Goal: Task Accomplishment & Management: Manage account settings

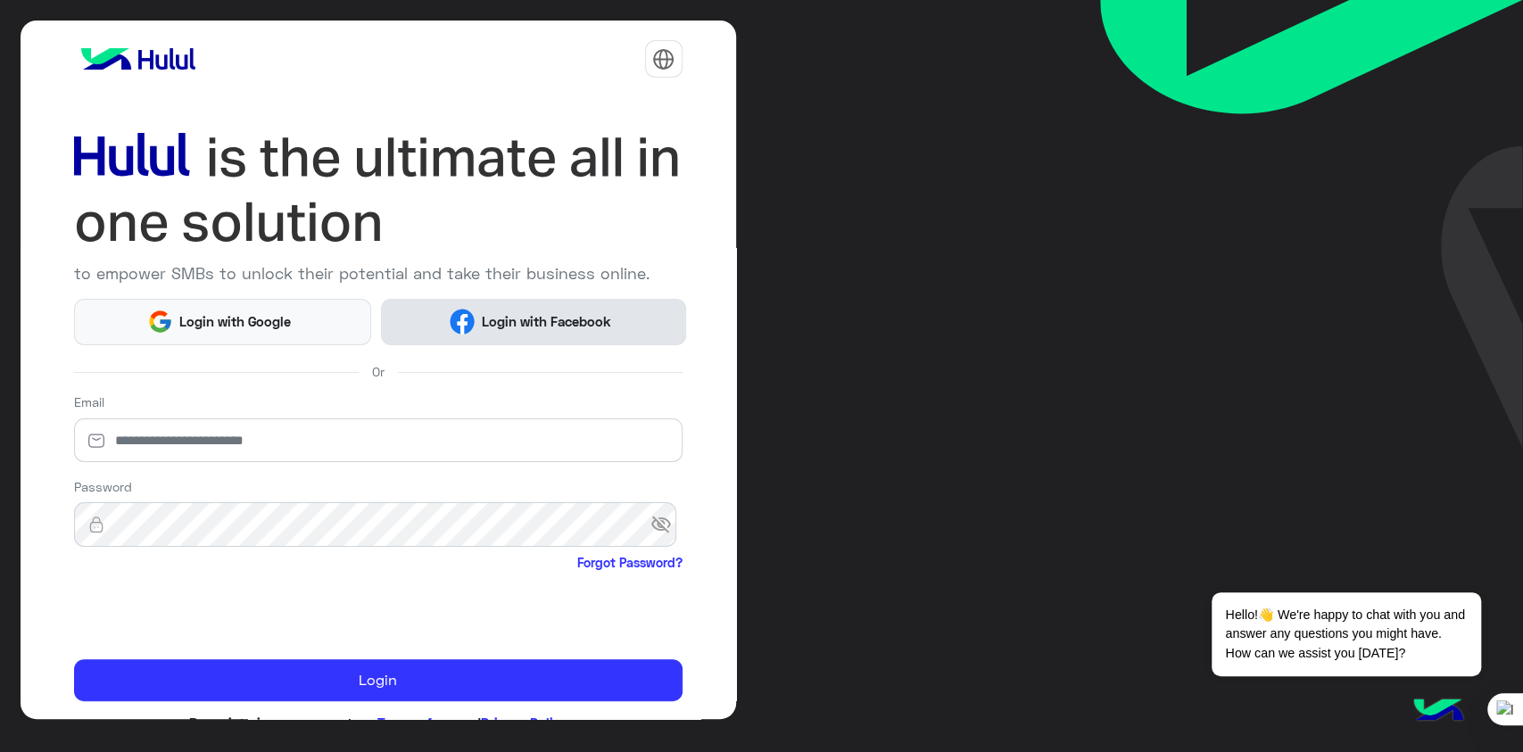
click at [514, 324] on span "Login with Facebook" at bounding box center [546, 321] width 143 height 21
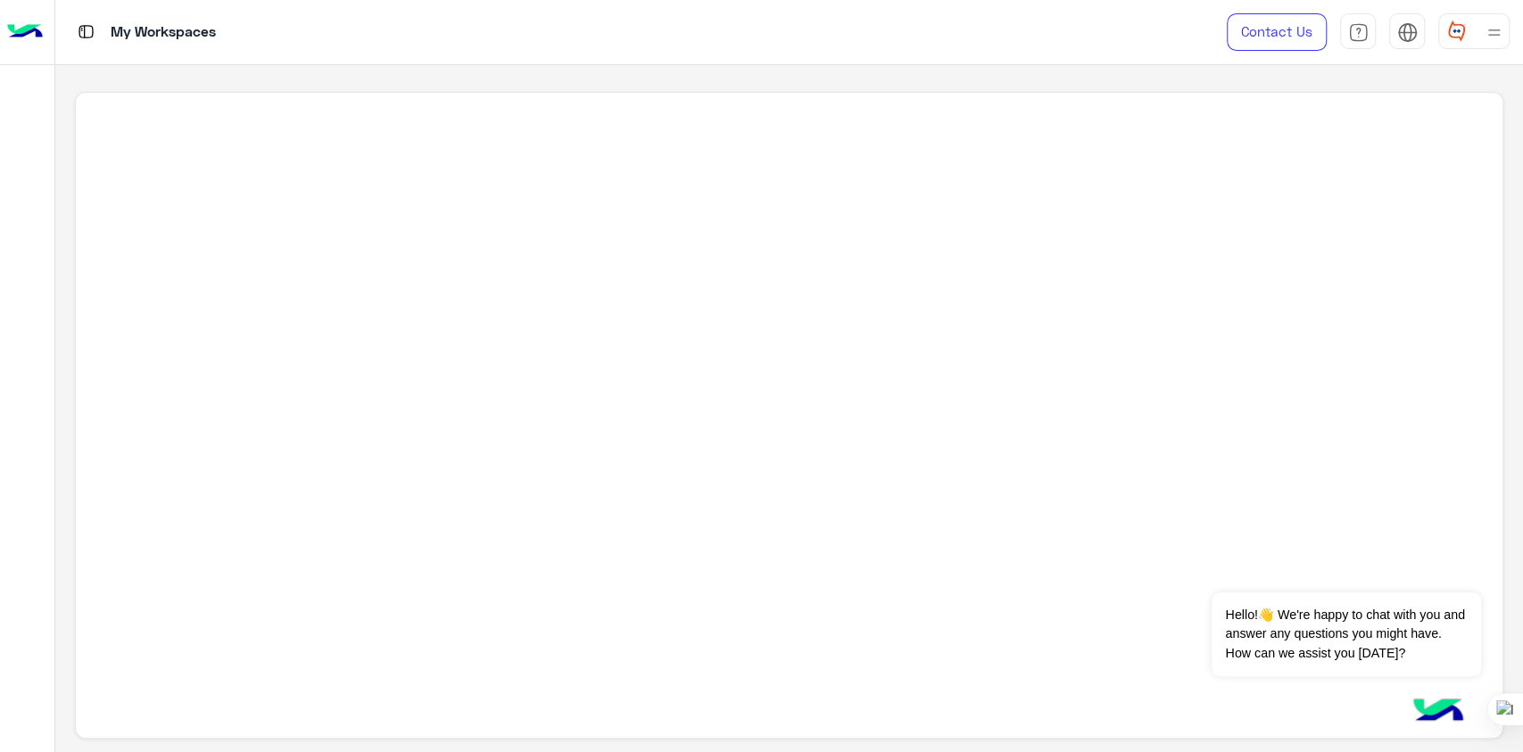
scroll to position [6, 0]
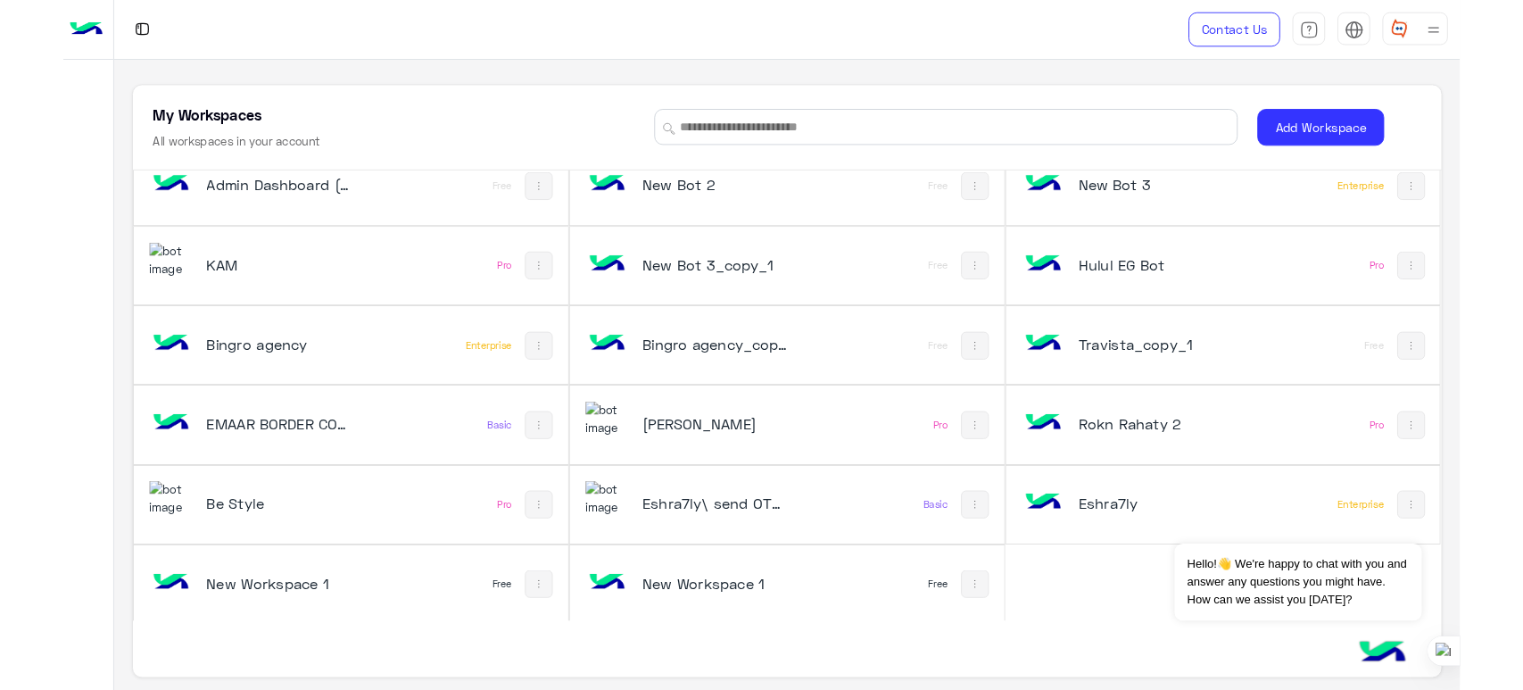
scroll to position [6, 0]
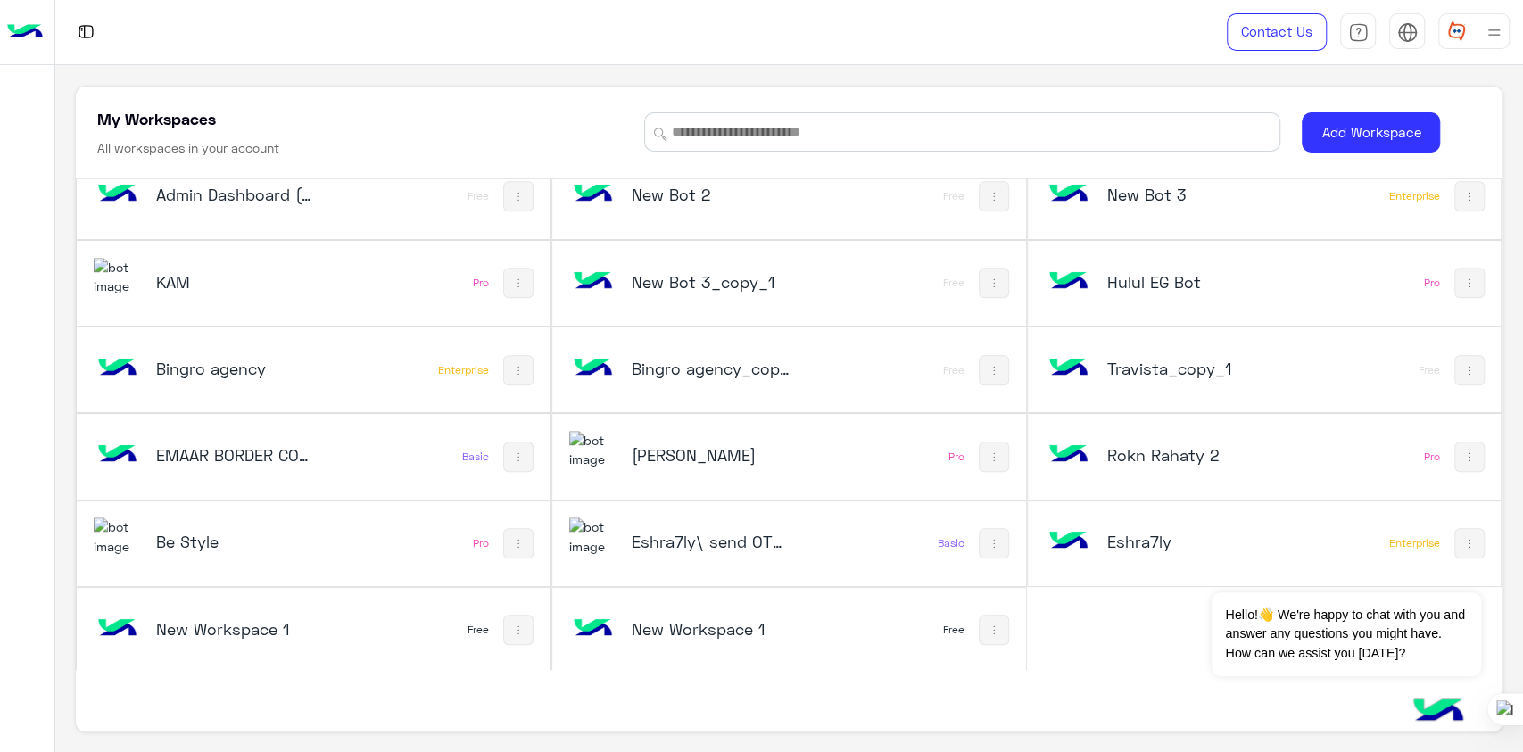
click at [774, 640] on div "New Workspace 1" at bounding box center [701, 631] width 264 height 52
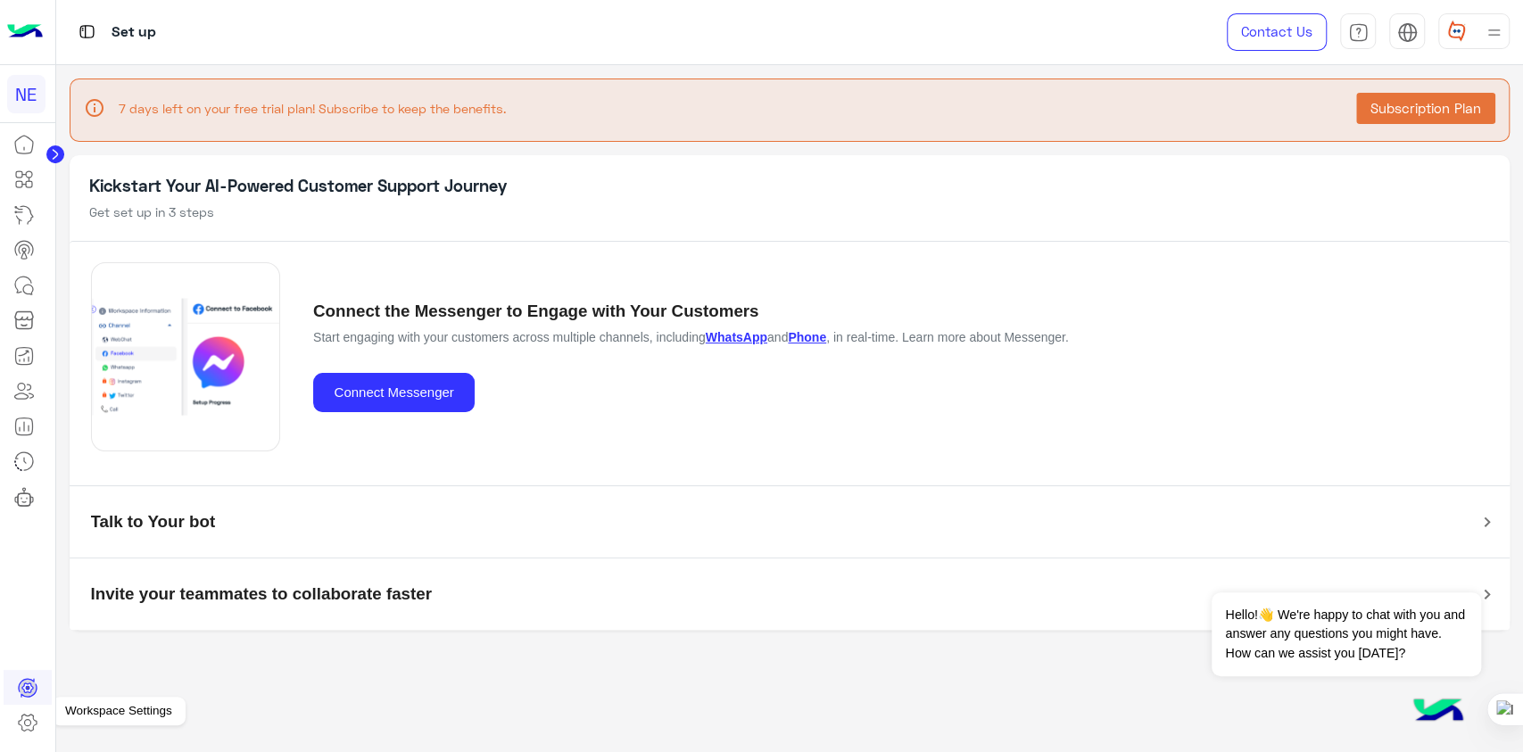
click at [32, 721] on icon at bounding box center [27, 722] width 21 height 21
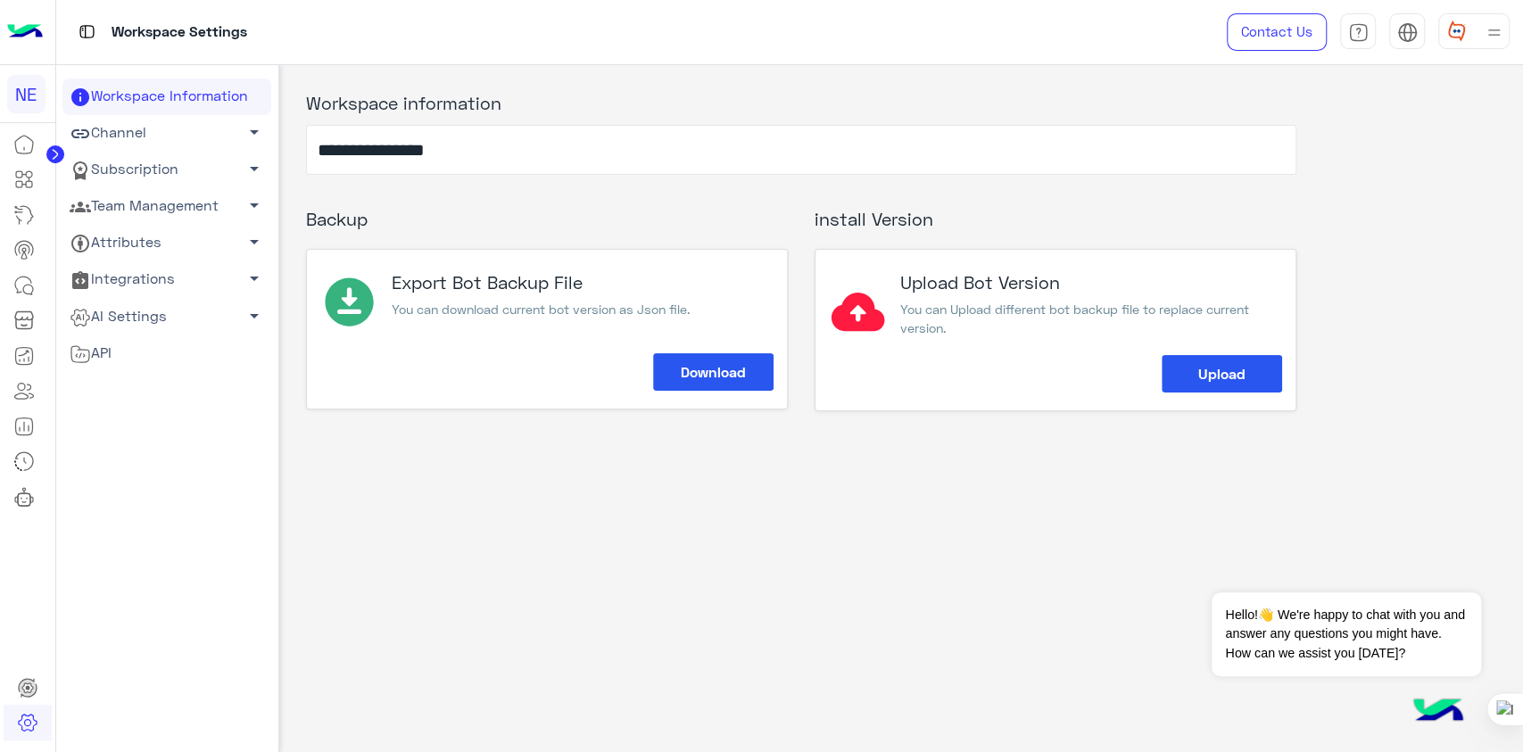
click at [172, 135] on link "Channel arrow_drop_down" at bounding box center [166, 133] width 209 height 37
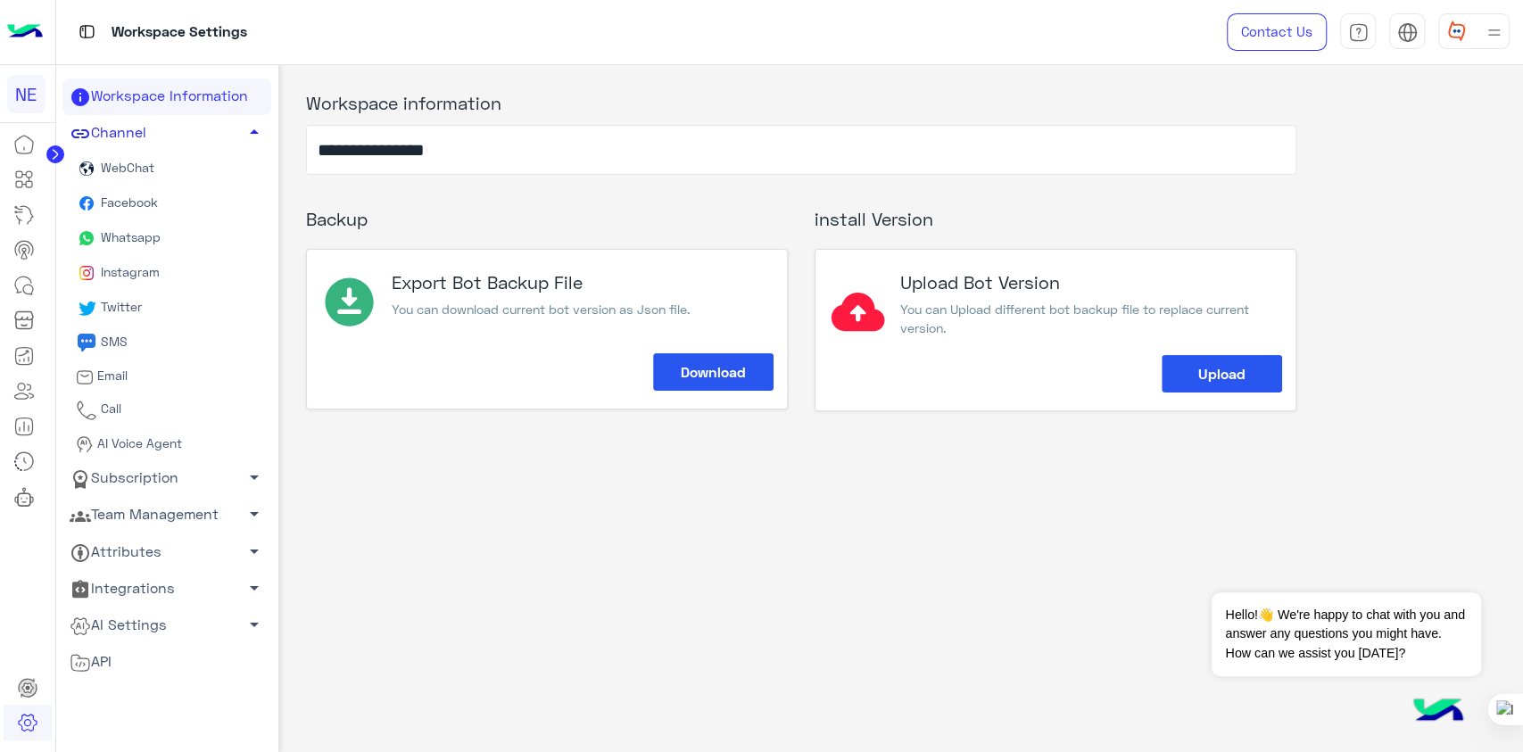
click at [170, 121] on link "Channel arrow_drop_up" at bounding box center [166, 133] width 209 height 37
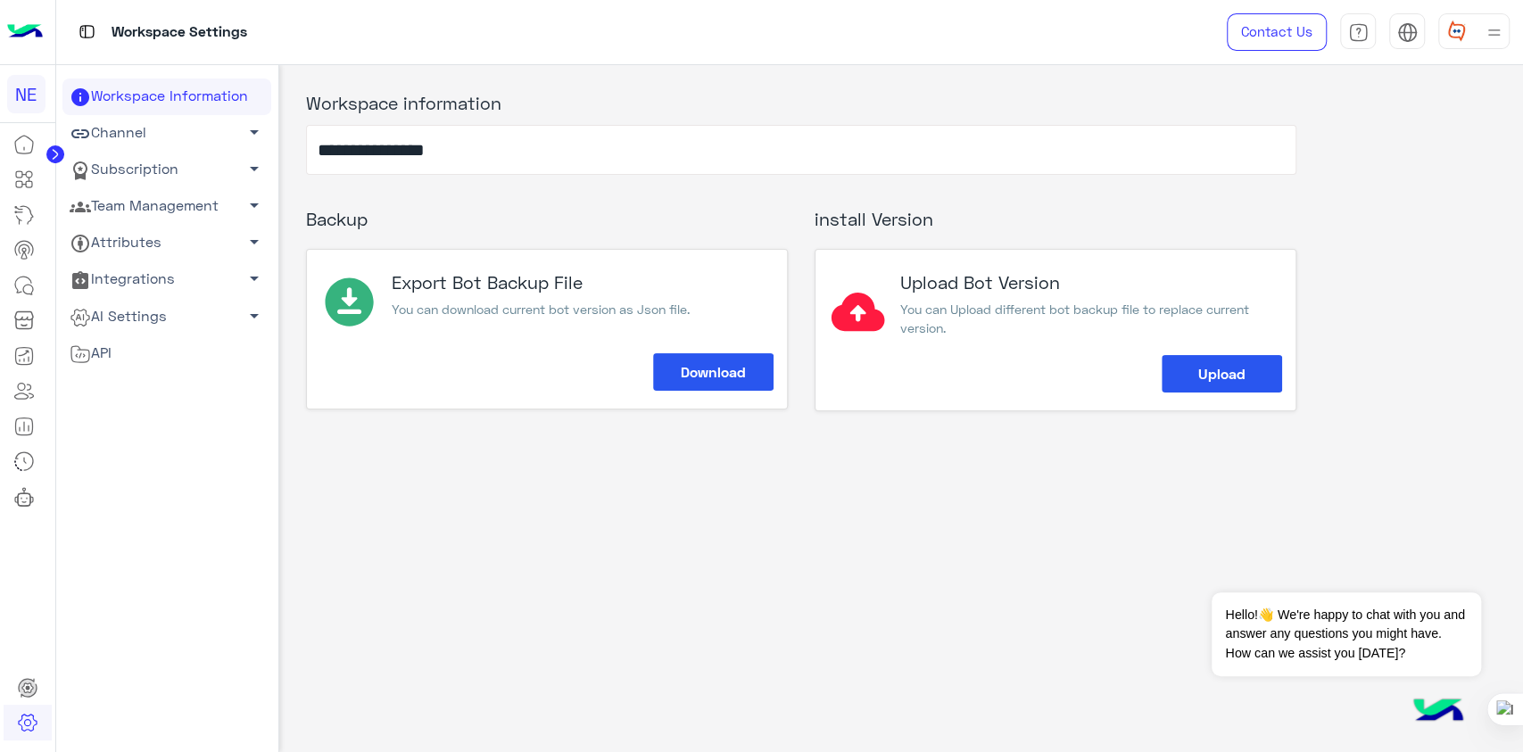
click at [162, 196] on link "Team Management arrow_drop_down" at bounding box center [166, 206] width 209 height 37
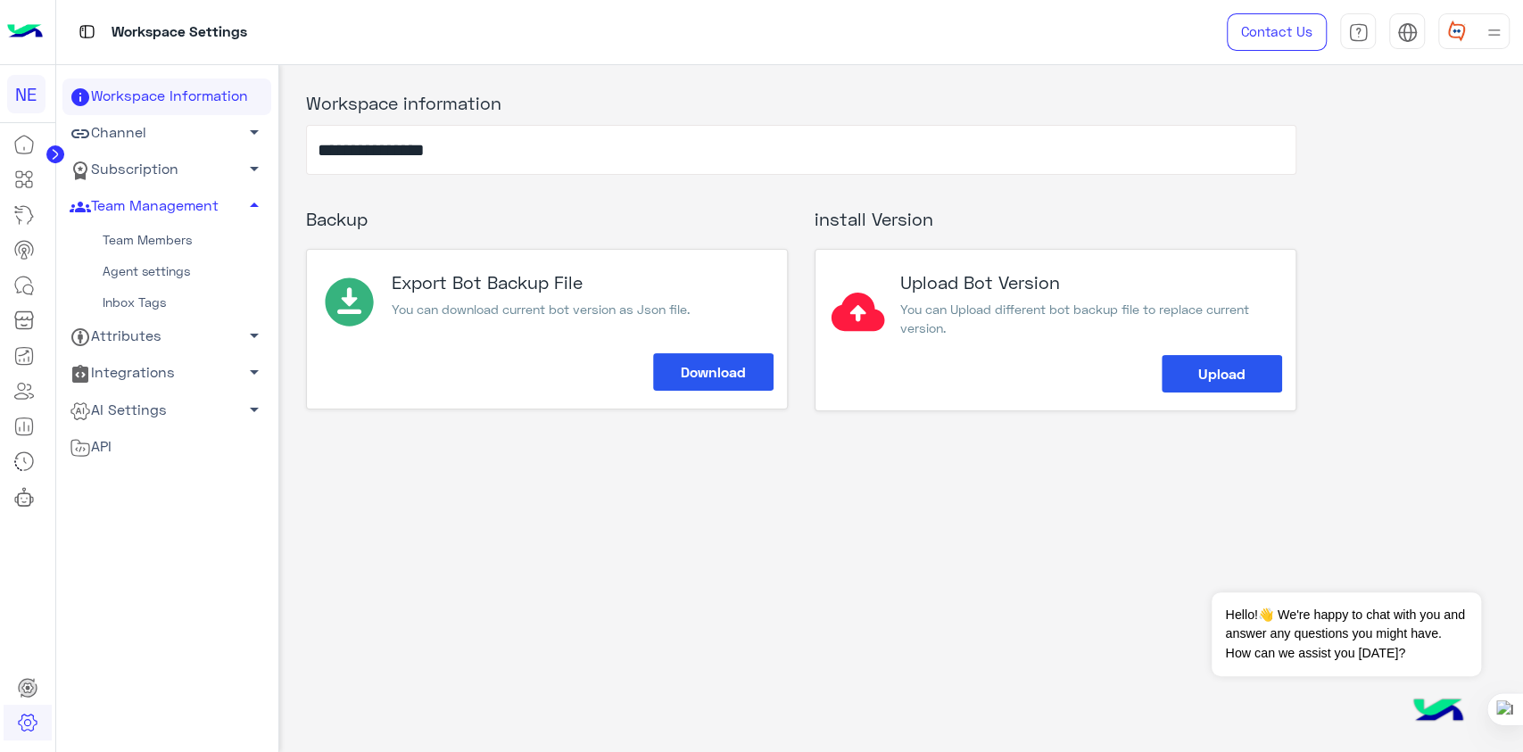
click at [160, 238] on link "Team Members" at bounding box center [166, 240] width 209 height 31
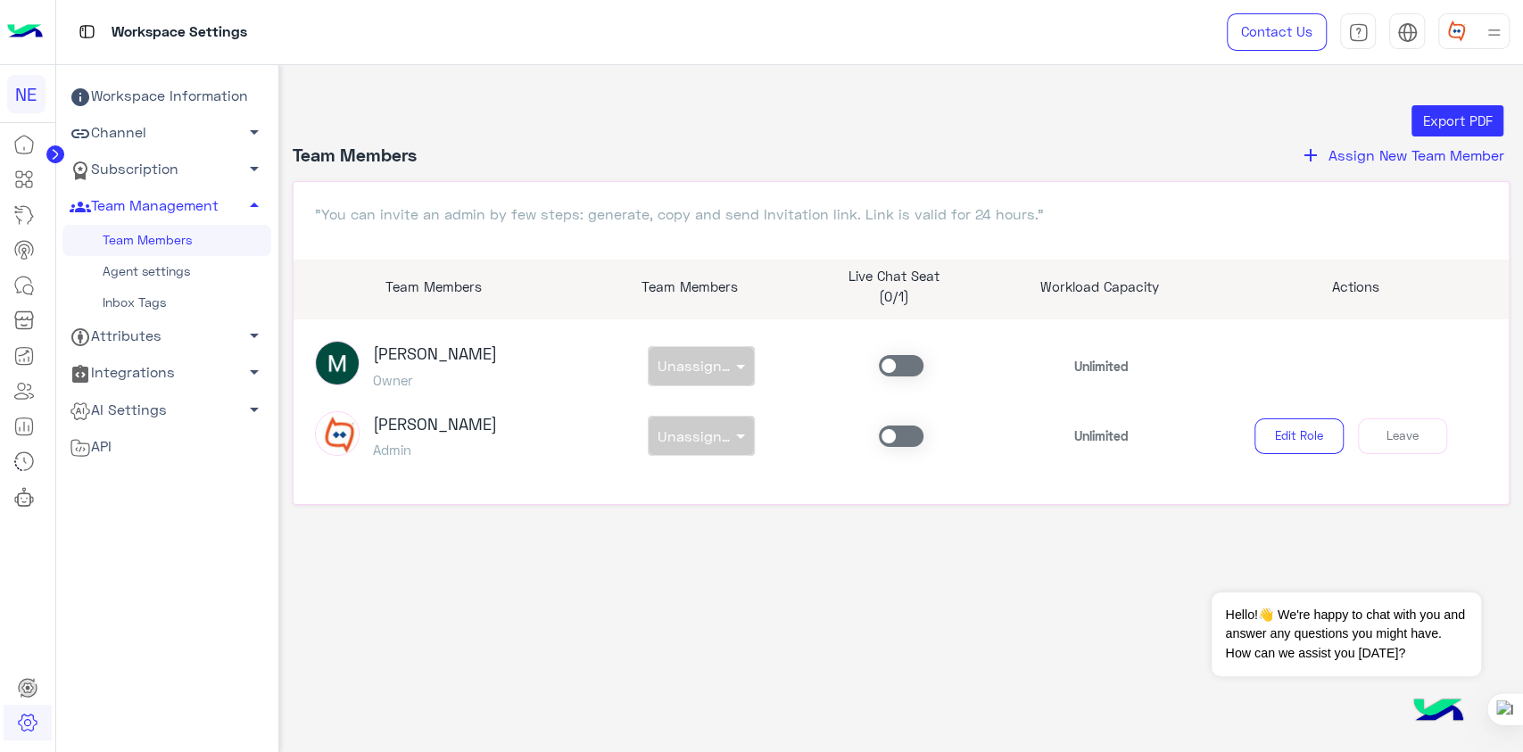
click at [150, 269] on link "Agent settings" at bounding box center [166, 271] width 209 height 31
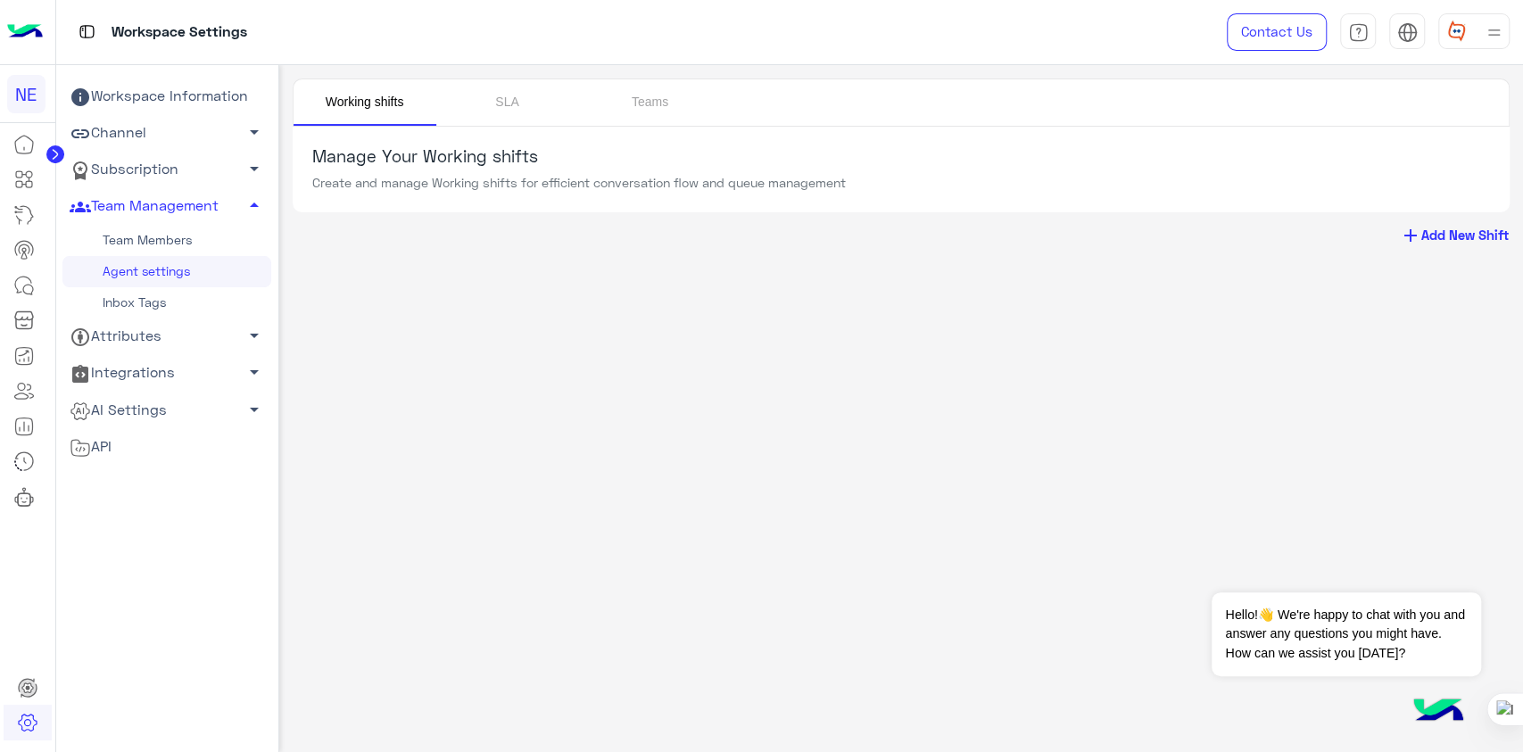
click at [150, 269] on link "Agent settings" at bounding box center [166, 271] width 209 height 31
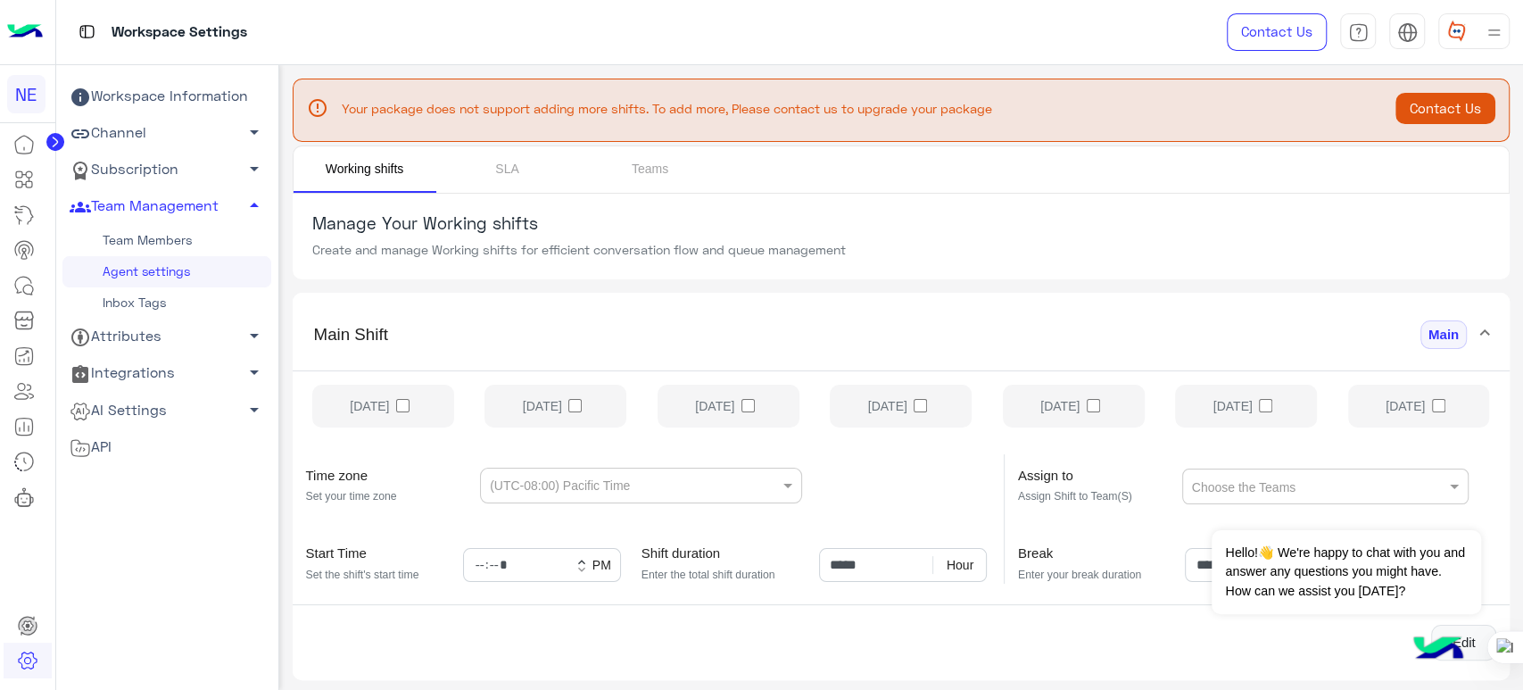
scroll to position [57, 0]
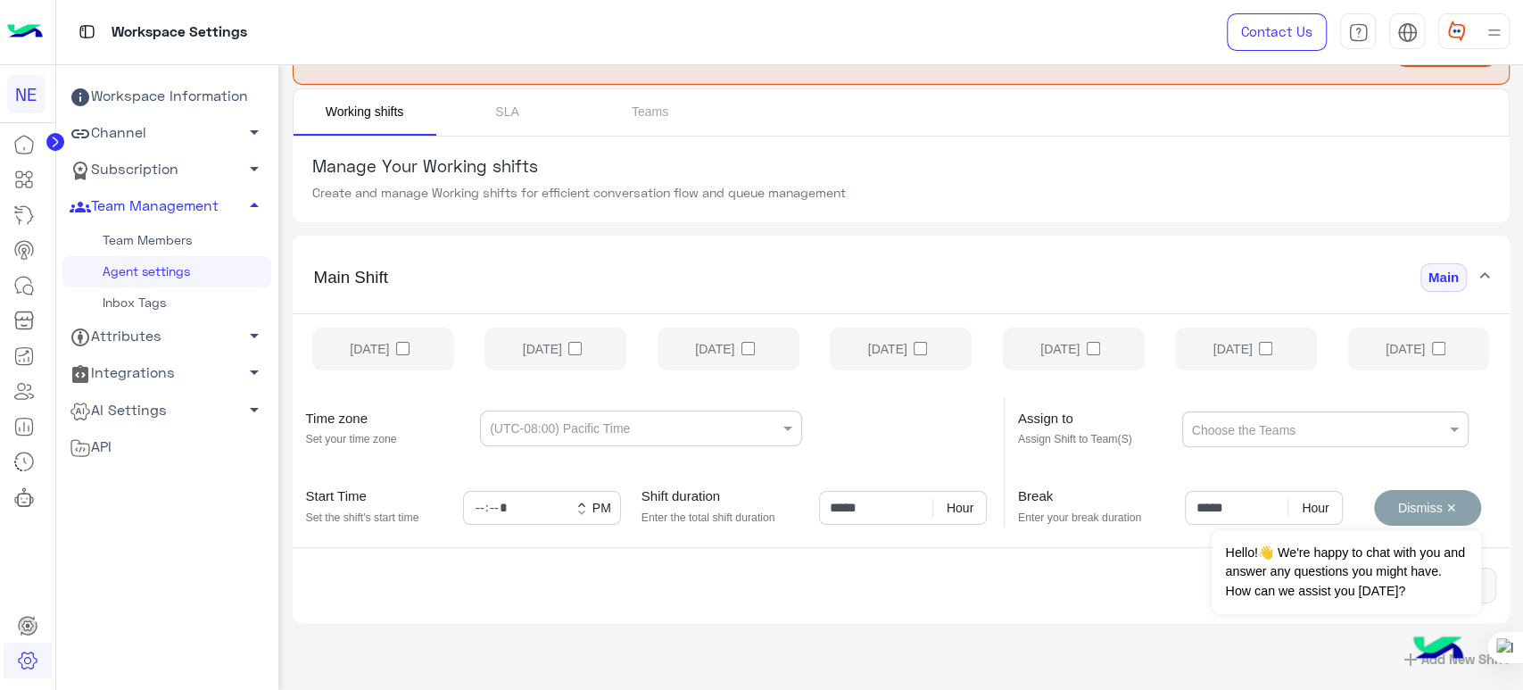
click at [1451, 510] on button "Dismiss ✕" at bounding box center [1427, 508] width 107 height 36
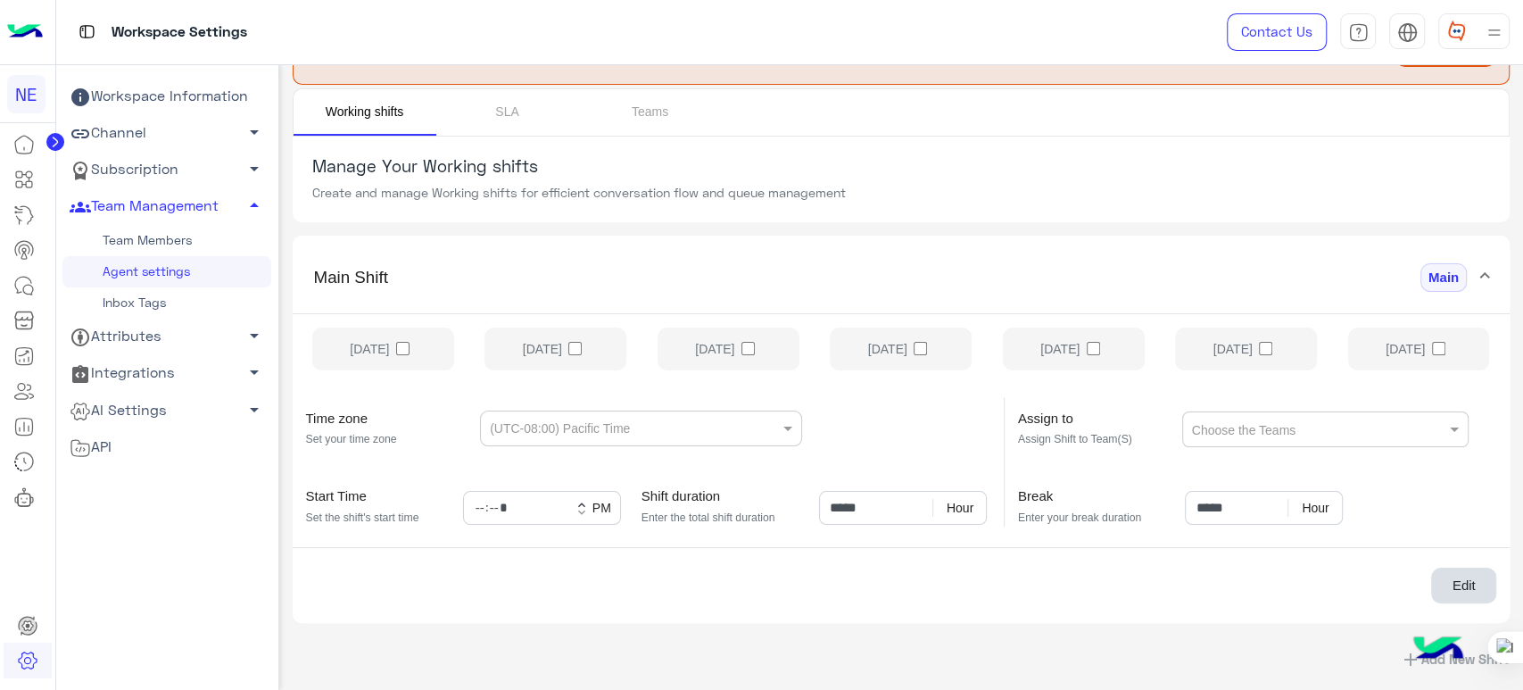
click at [1460, 593] on button "Edit" at bounding box center [1463, 586] width 65 height 36
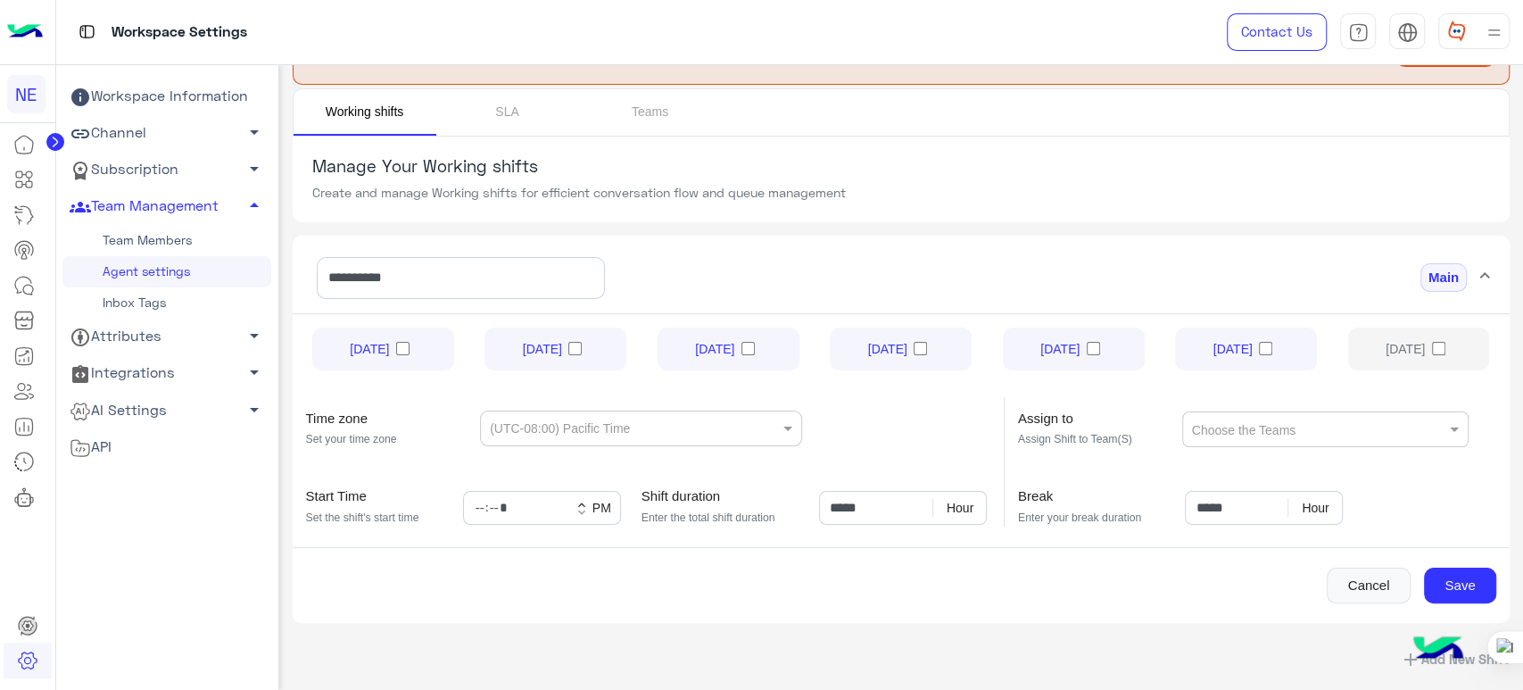
click at [703, 429] on input "text" at bounding box center [610, 426] width 240 height 18
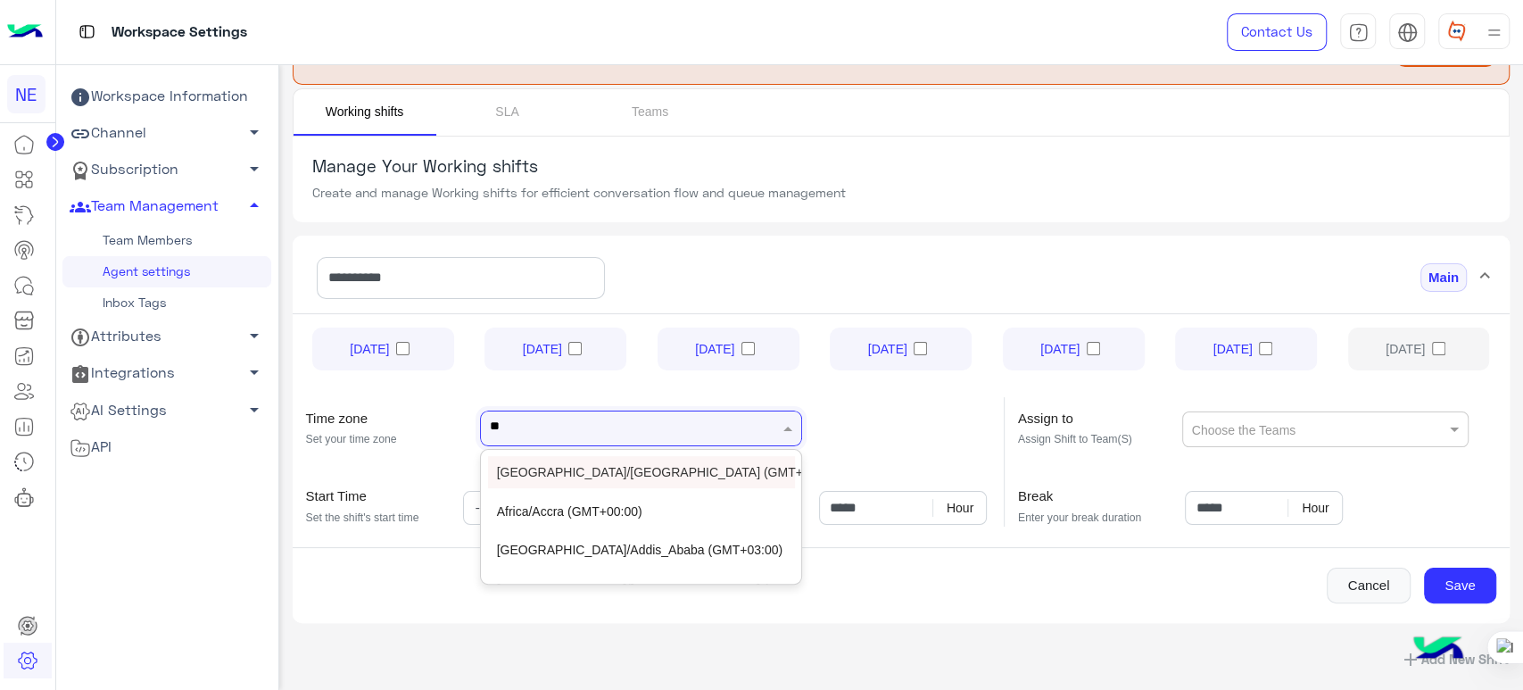
type input "***"
click at [580, 464] on div "Africa/Cairo (GMT+02:00)" at bounding box center [641, 472] width 307 height 32
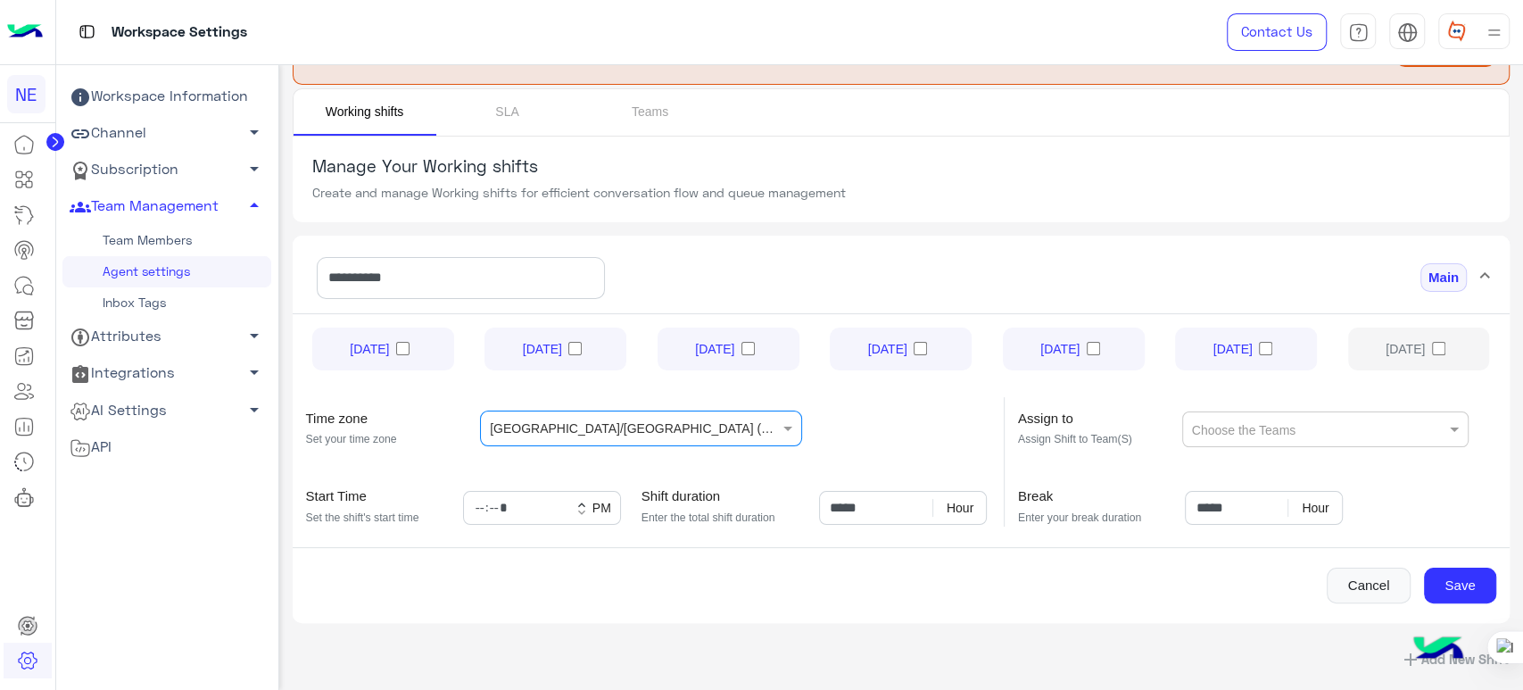
click at [876, 442] on div "Time zone Set your time zone (UTC-08:00) Pacific Time Africa/Cairo (GMT+02:00)" at bounding box center [642, 423] width 698 height 52
click at [1360, 421] on div at bounding box center [1317, 429] width 256 height 35
click at [1467, 587] on button "Save" at bounding box center [1460, 586] width 72 height 36
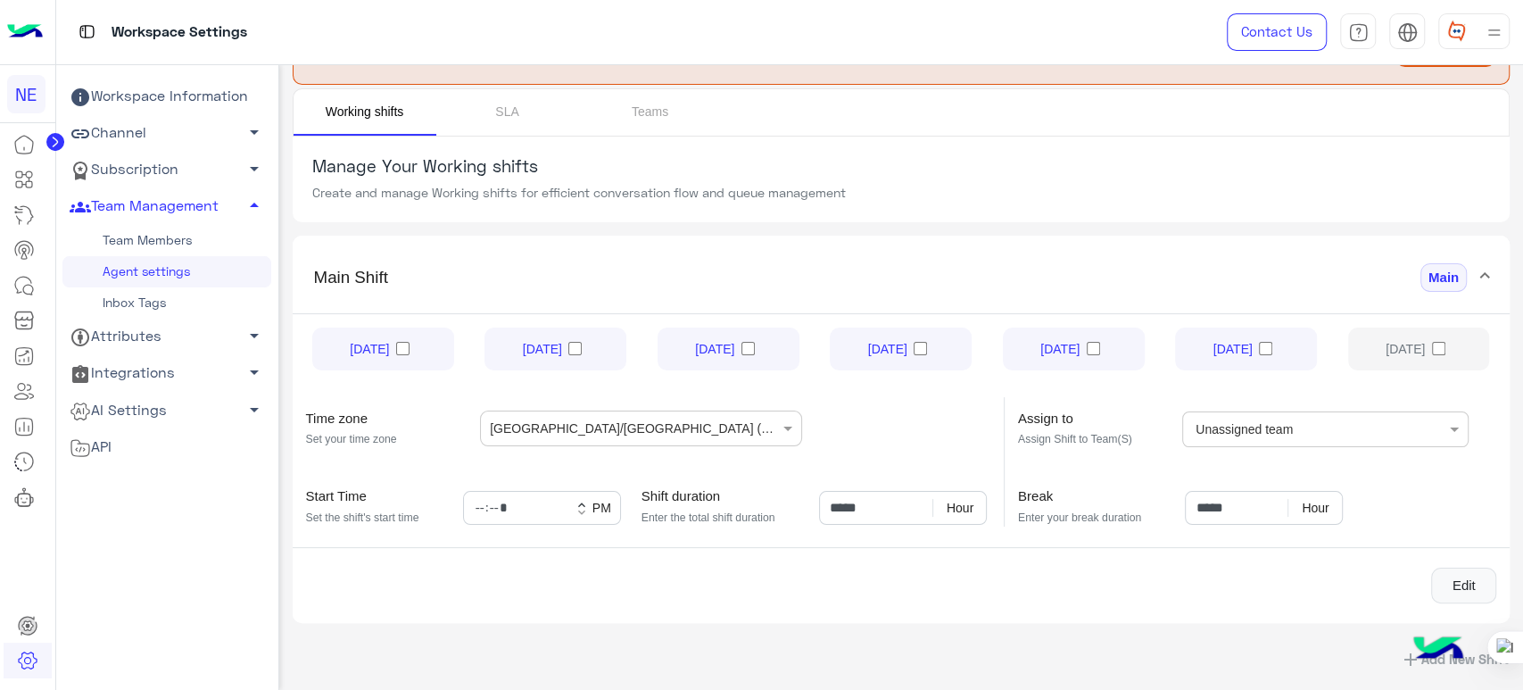
click at [49, 137] on circle at bounding box center [55, 142] width 18 height 18
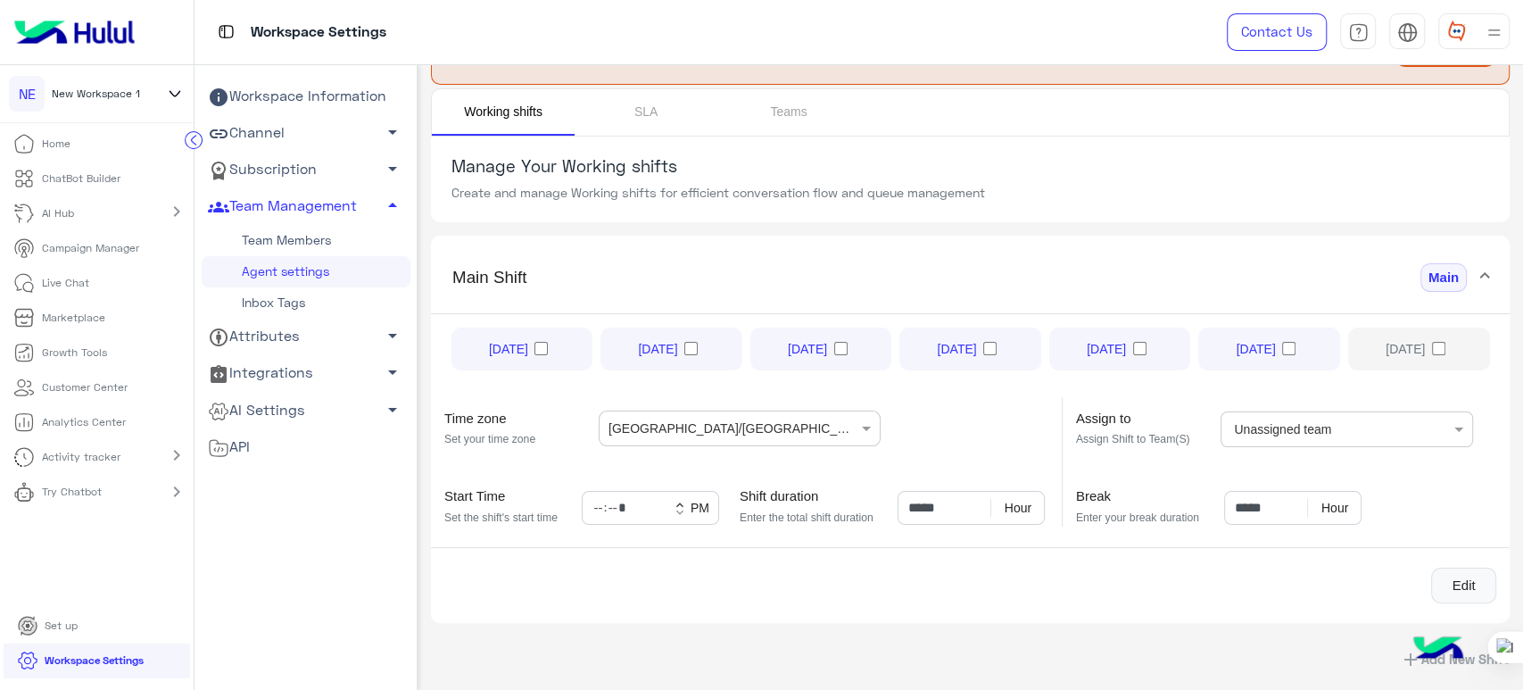
click at [157, 95] on div "NE New Workspace 1" at bounding box center [97, 94] width 194 height 58
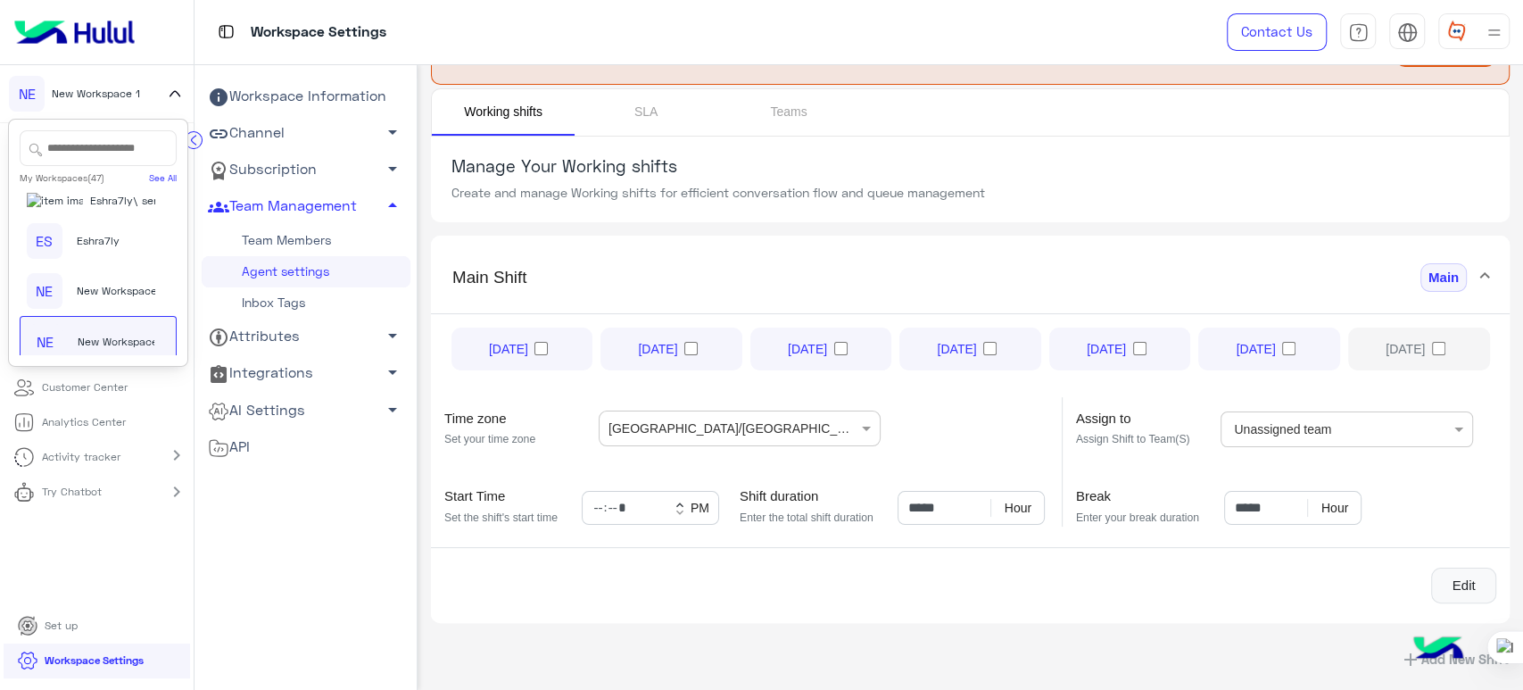
scroll to position [2062, 0]
click at [94, 281] on span "New Workspace 1" at bounding box center [121, 278] width 88 height 16
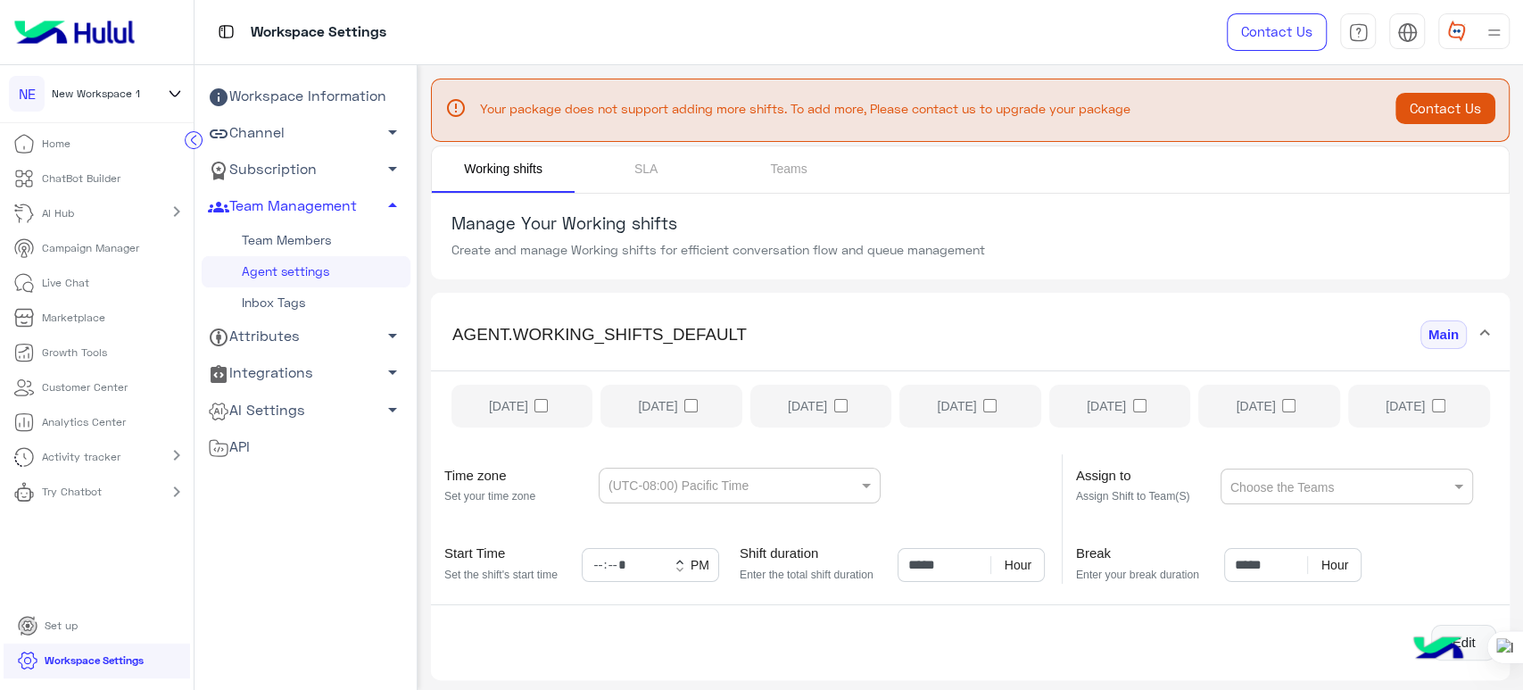
click at [169, 90] on icon at bounding box center [175, 93] width 20 height 21
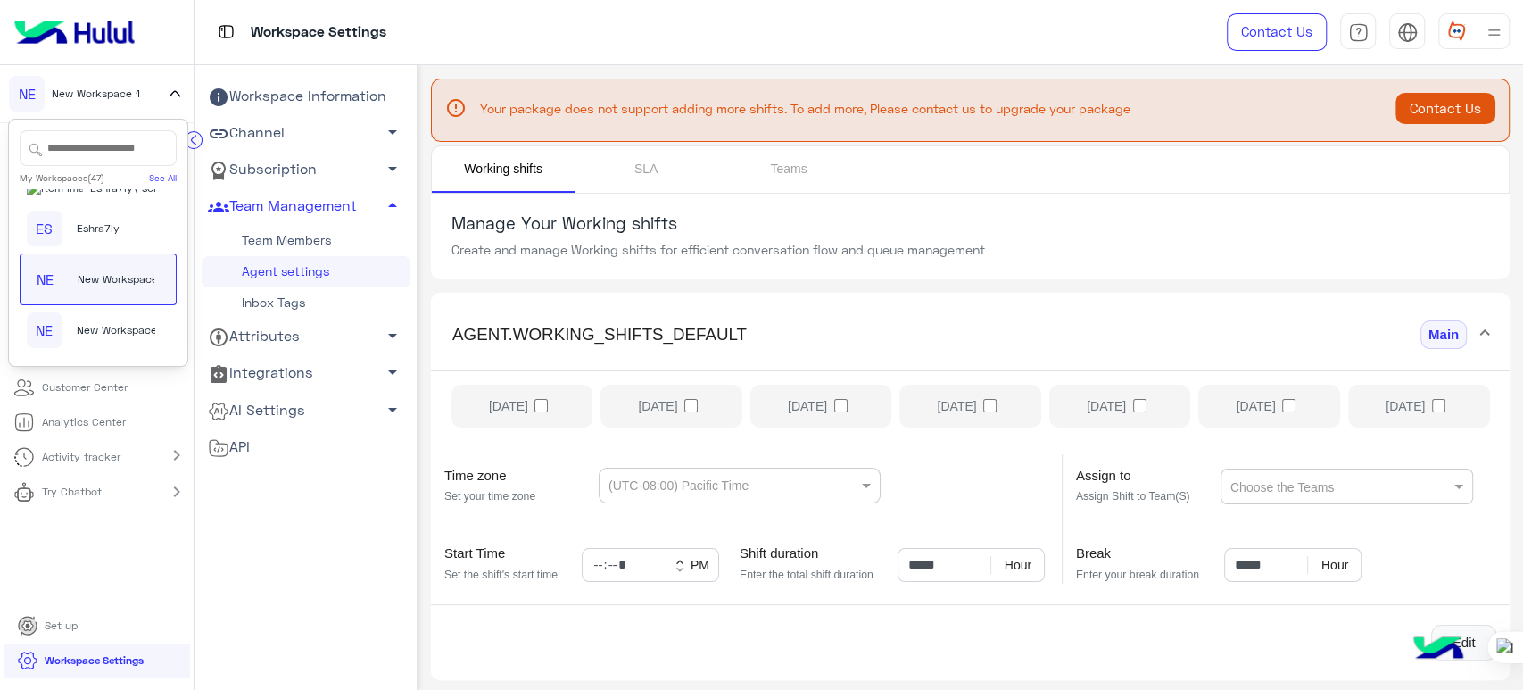
scroll to position [2007, 0]
click at [110, 236] on span "Eshra7ly" at bounding box center [98, 228] width 43 height 16
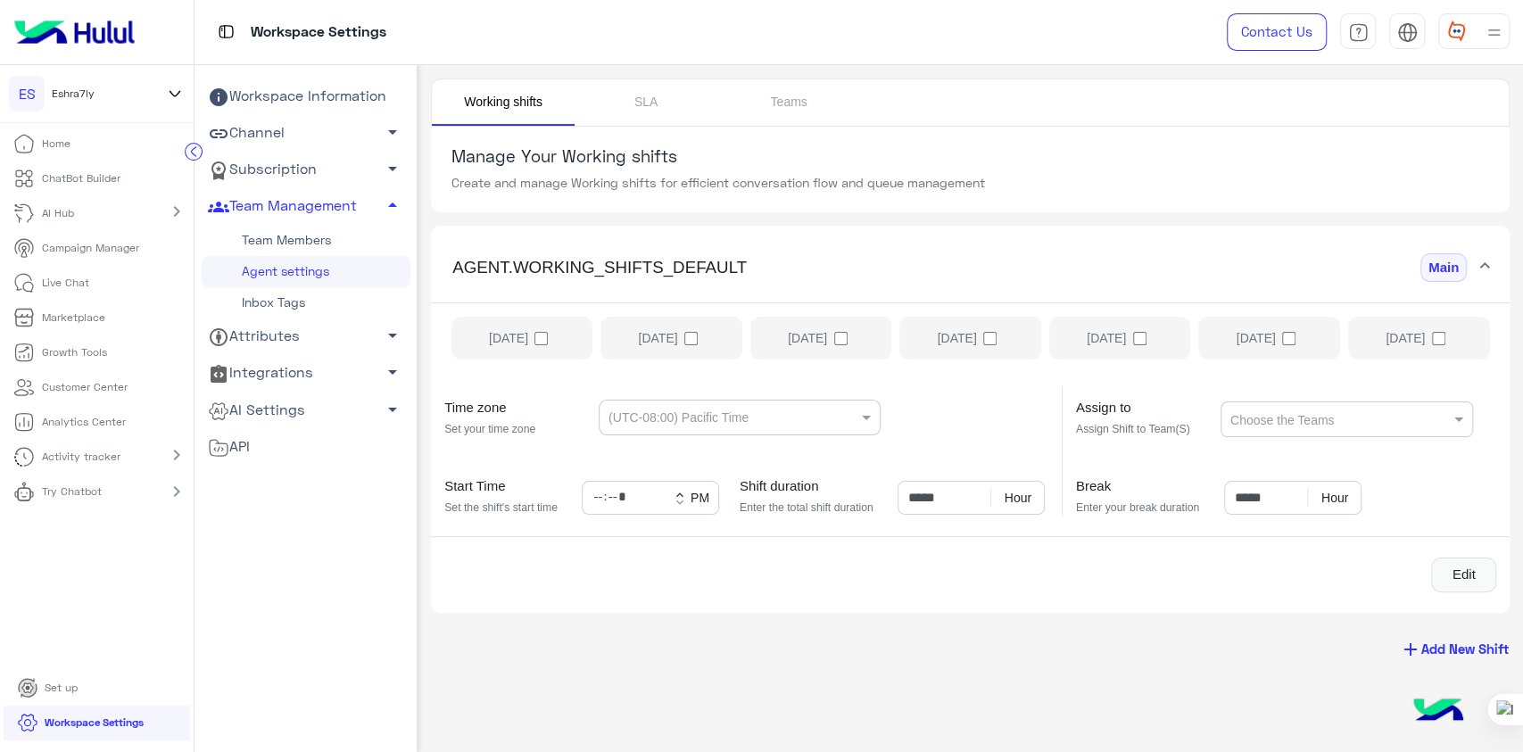
click at [72, 175] on p "ChatBot Builder" at bounding box center [81, 178] width 79 height 16
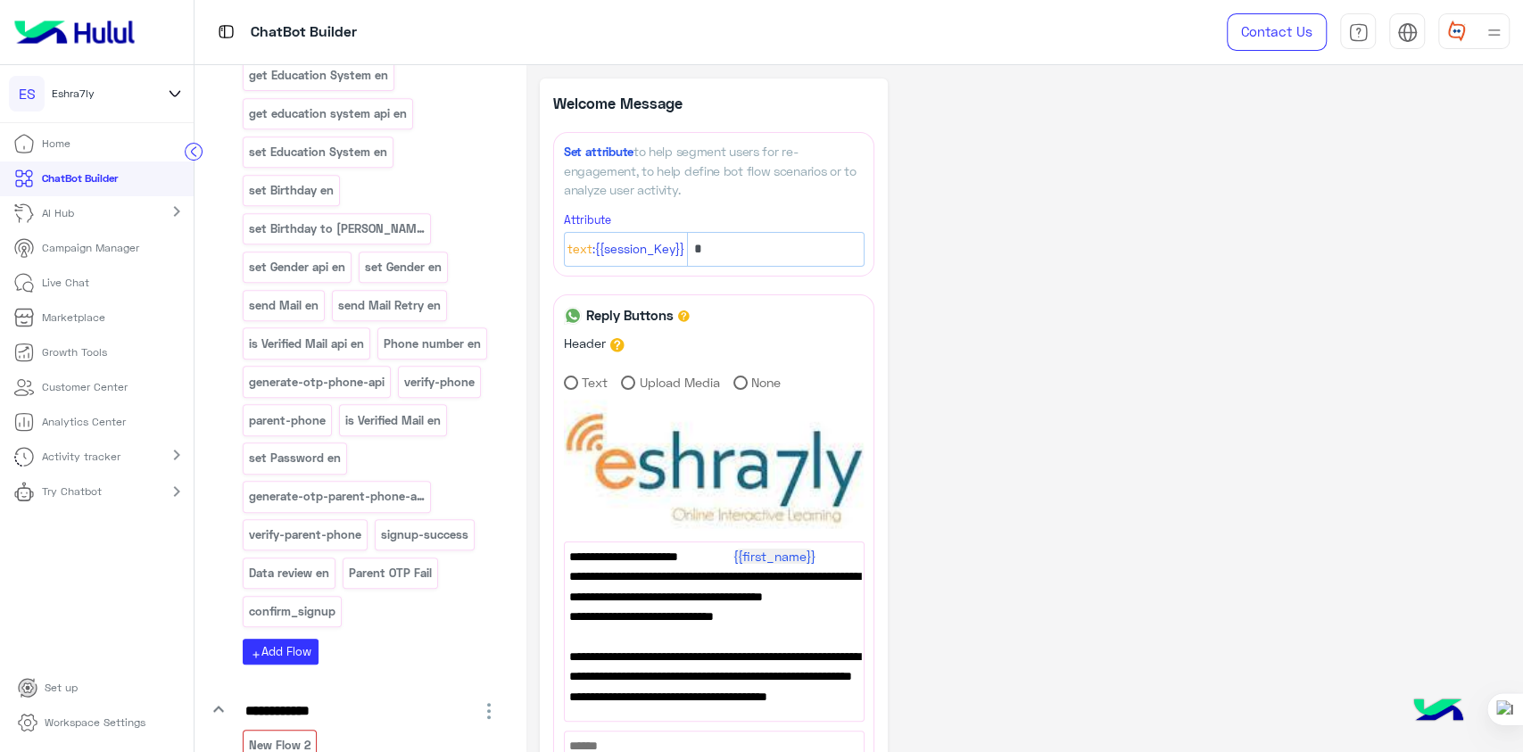
scroll to position [5377, 0]
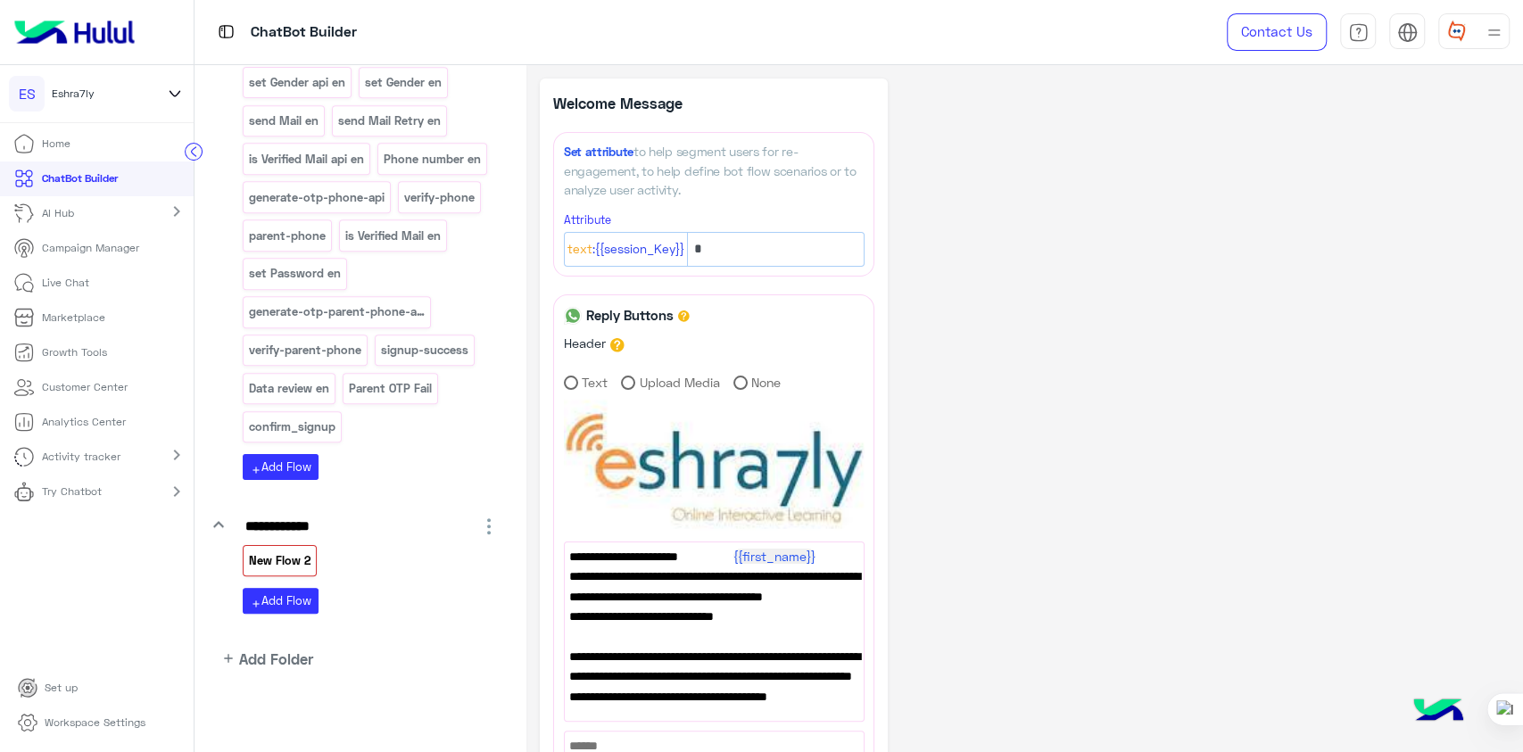
click at [285, 561] on p "New Flow 2" at bounding box center [280, 561] width 64 height 21
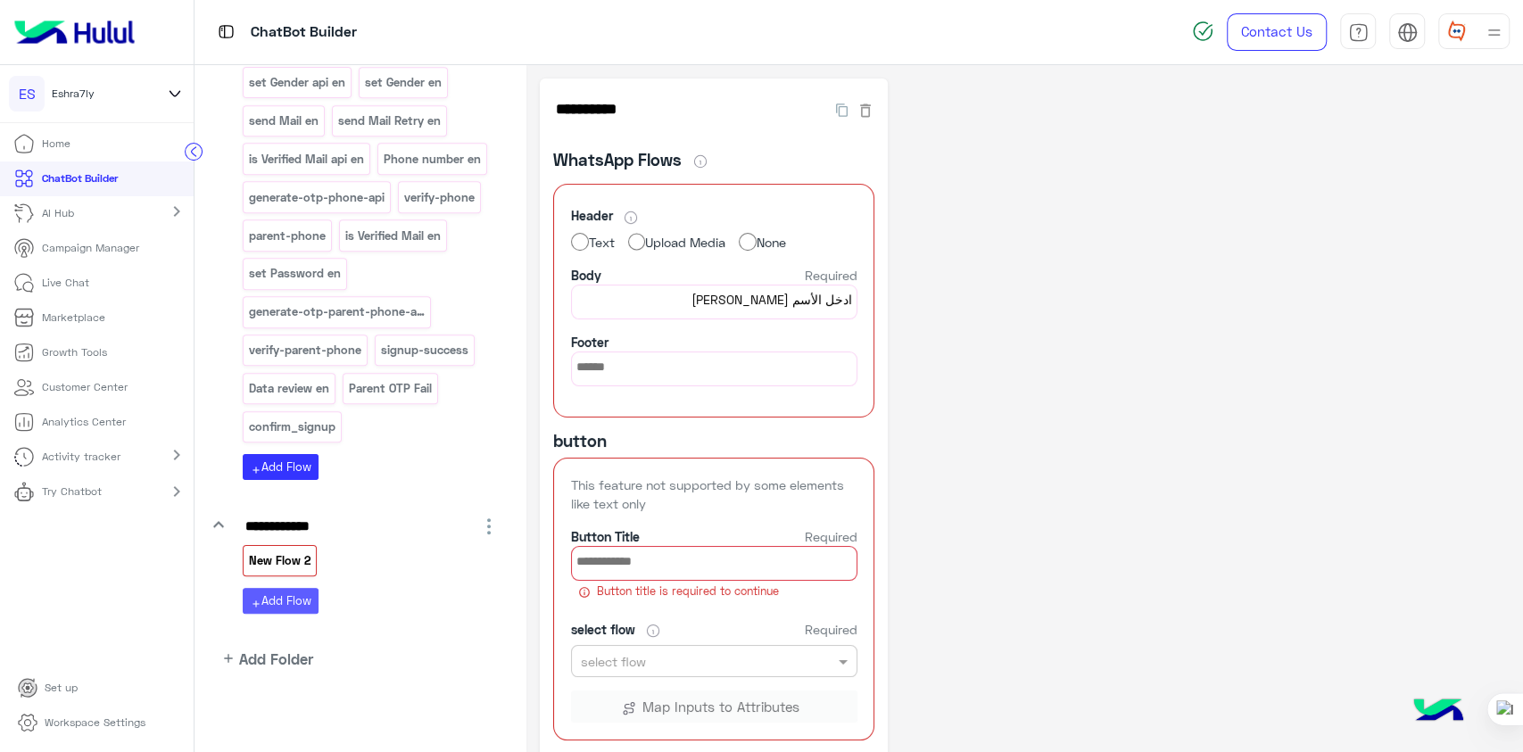
click at [278, 611] on button "add Add Flow" at bounding box center [281, 601] width 76 height 26
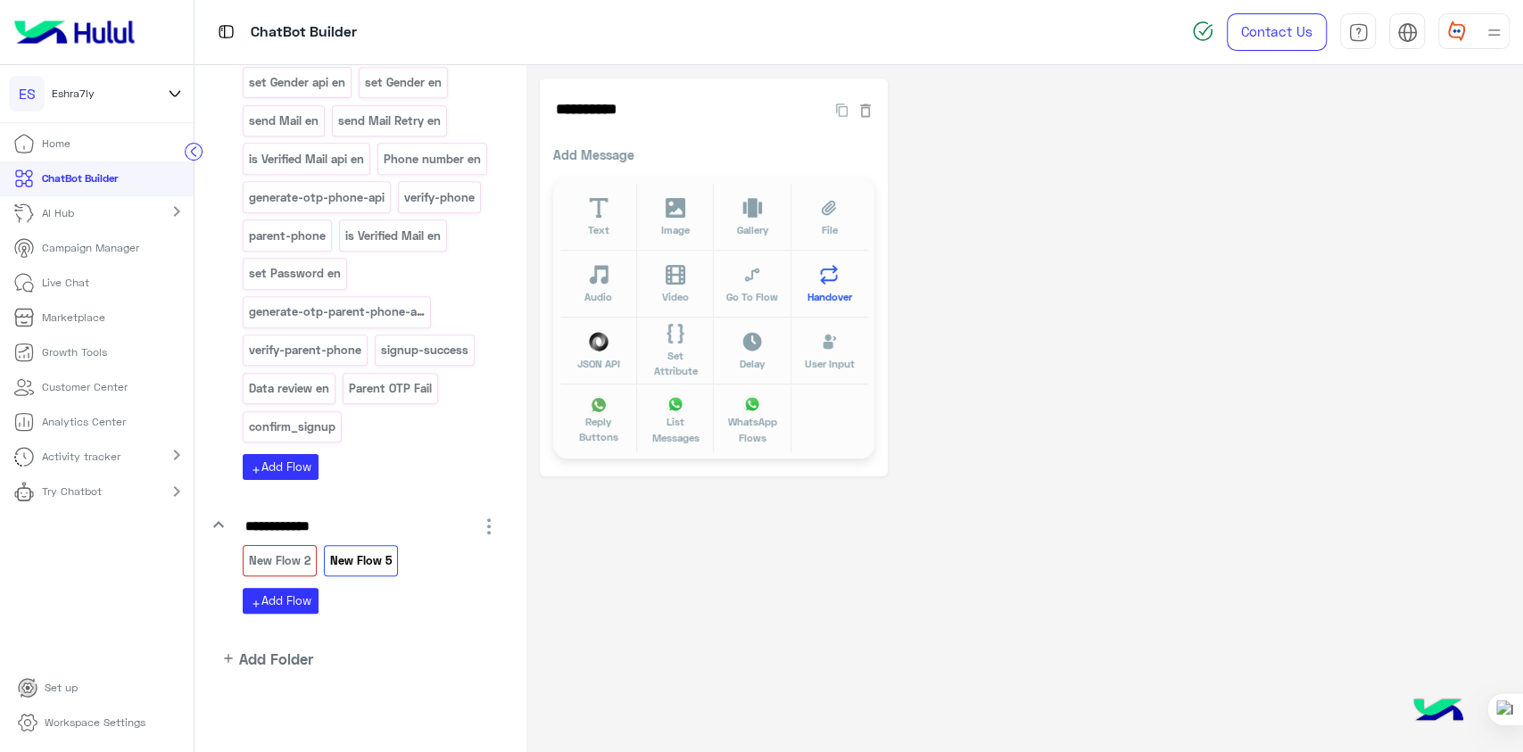
click at [833, 279] on icon at bounding box center [829, 275] width 21 height 21
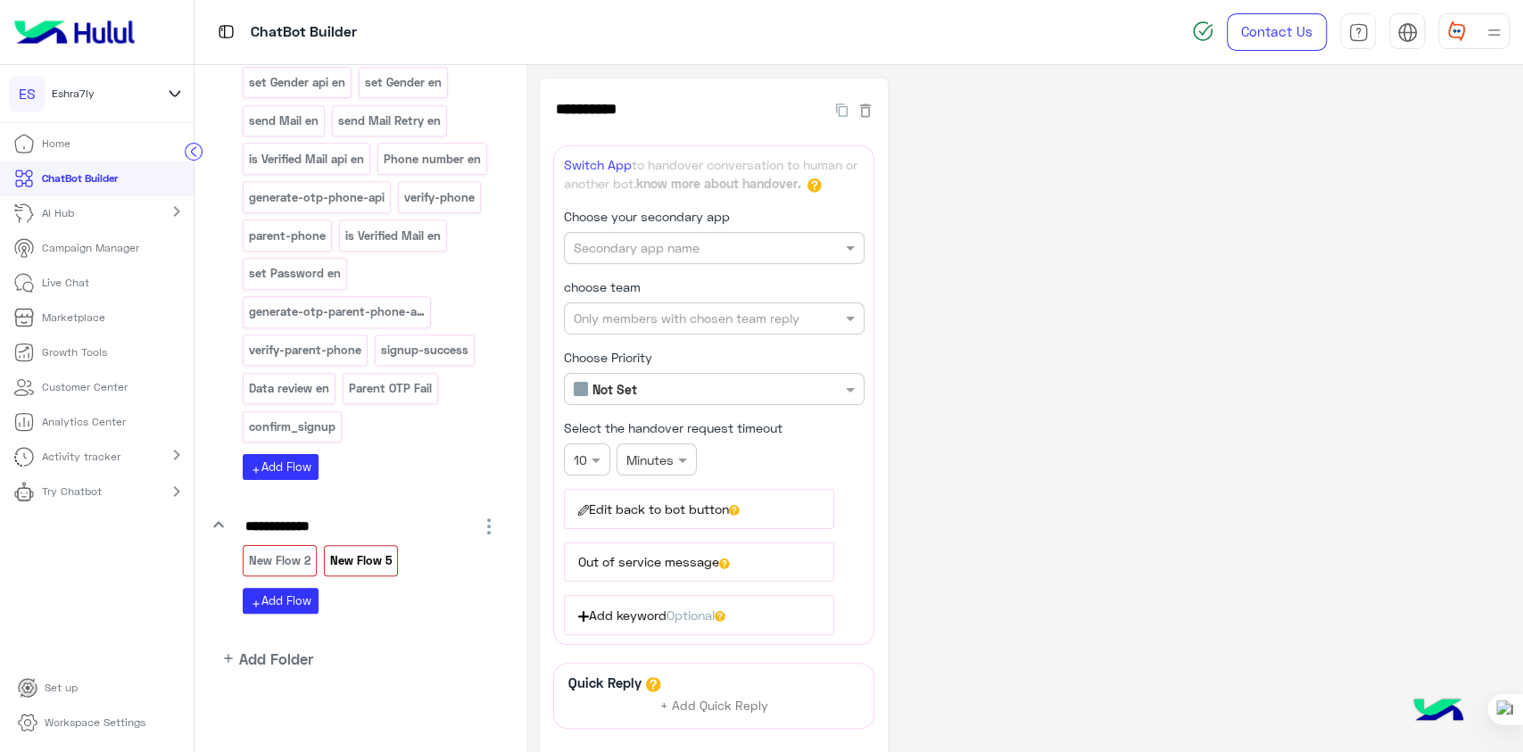
click at [944, 433] on div "**********" at bounding box center [1025, 483] width 970 height 809
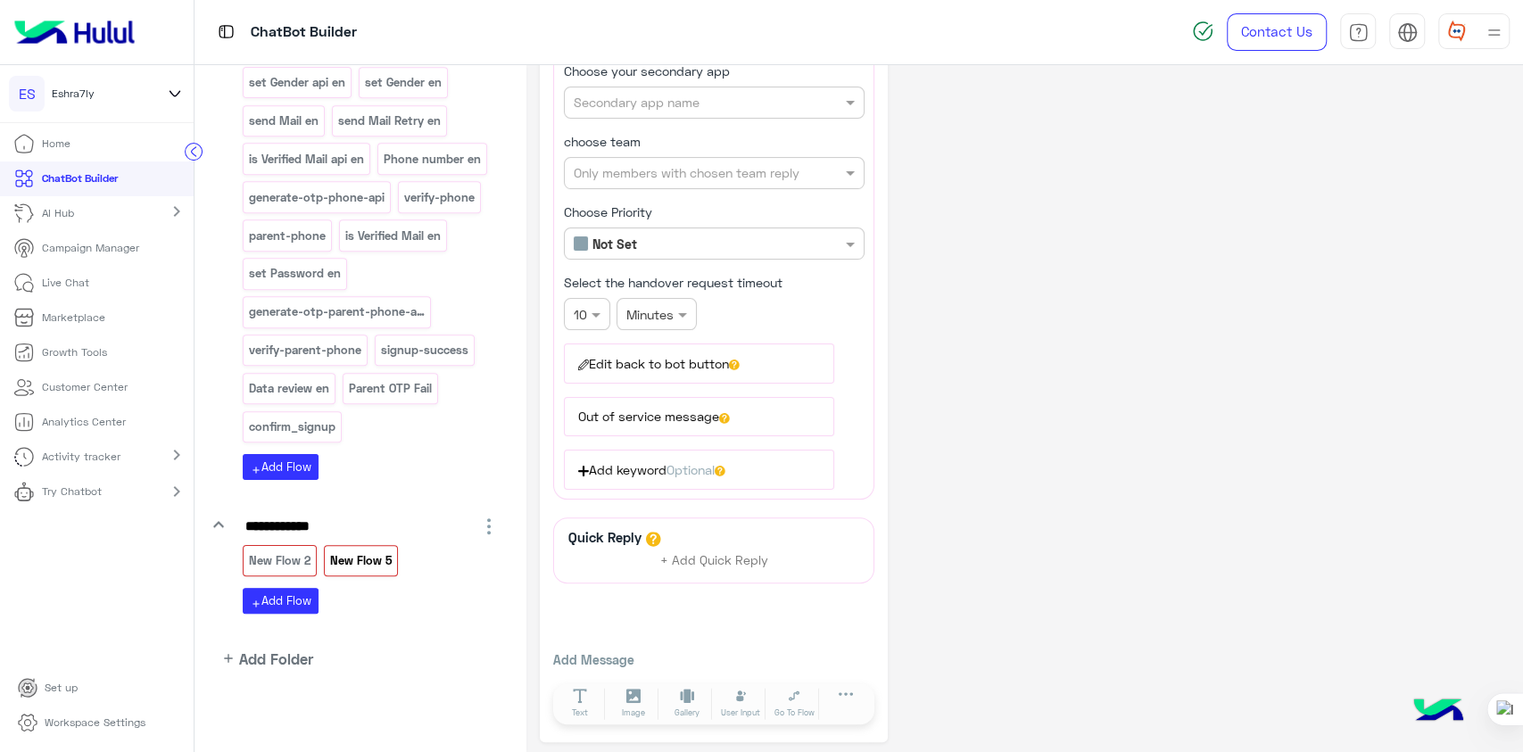
click at [944, 433] on div "**********" at bounding box center [1025, 337] width 970 height 809
click at [580, 692] on icon at bounding box center [579, 696] width 13 height 15
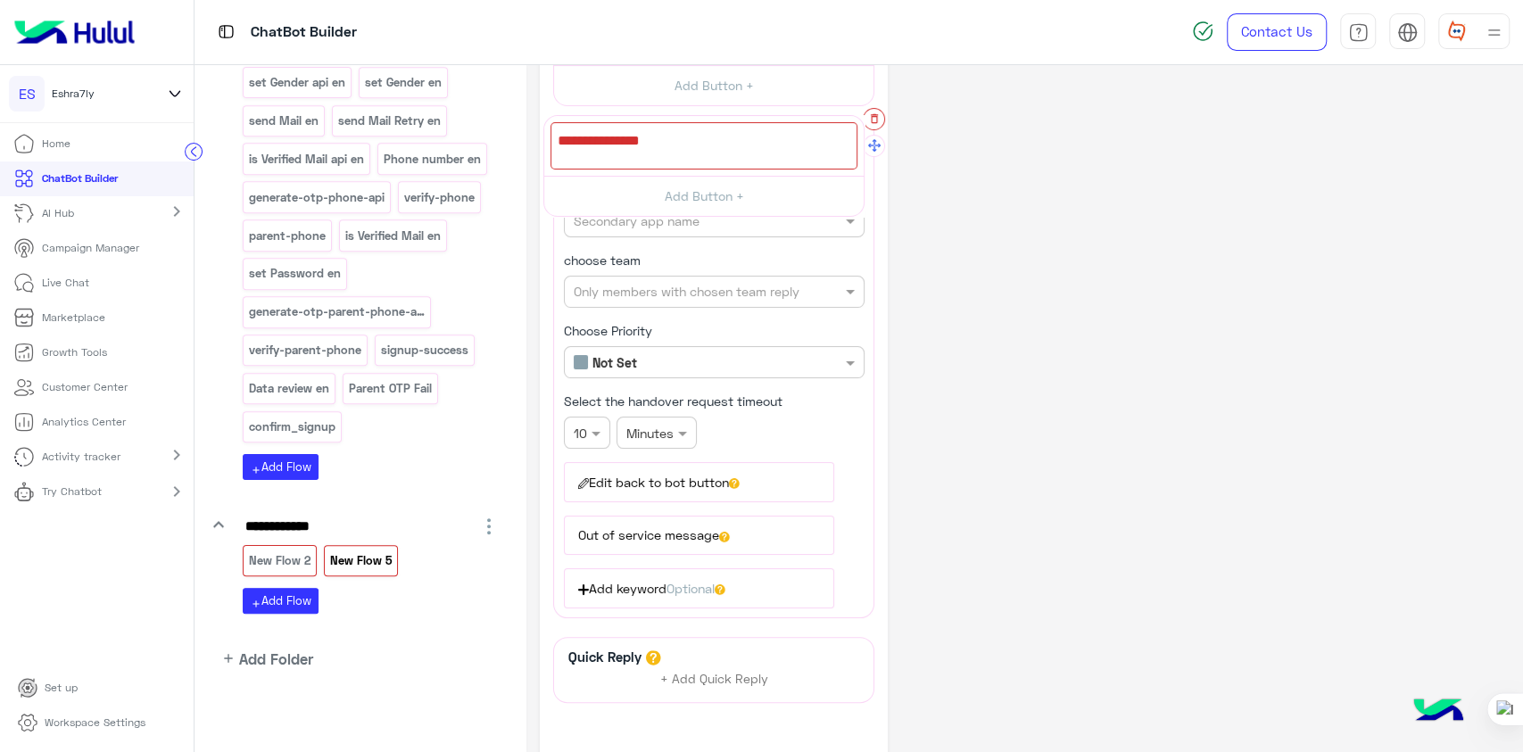
drag, startPoint x: 877, startPoint y: 539, endPoint x: 869, endPoint y: 112, distance: 426.6
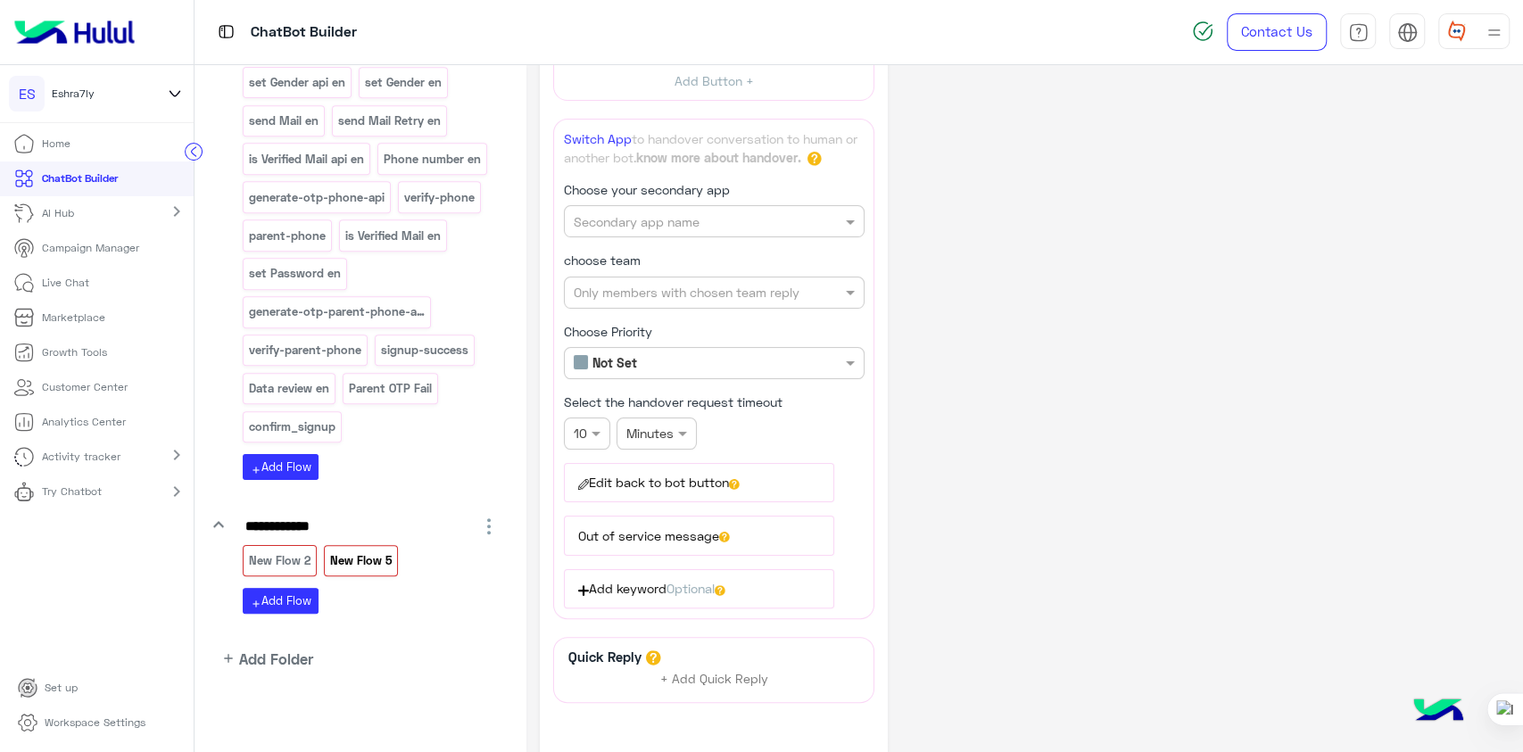
scroll to position [0, 0]
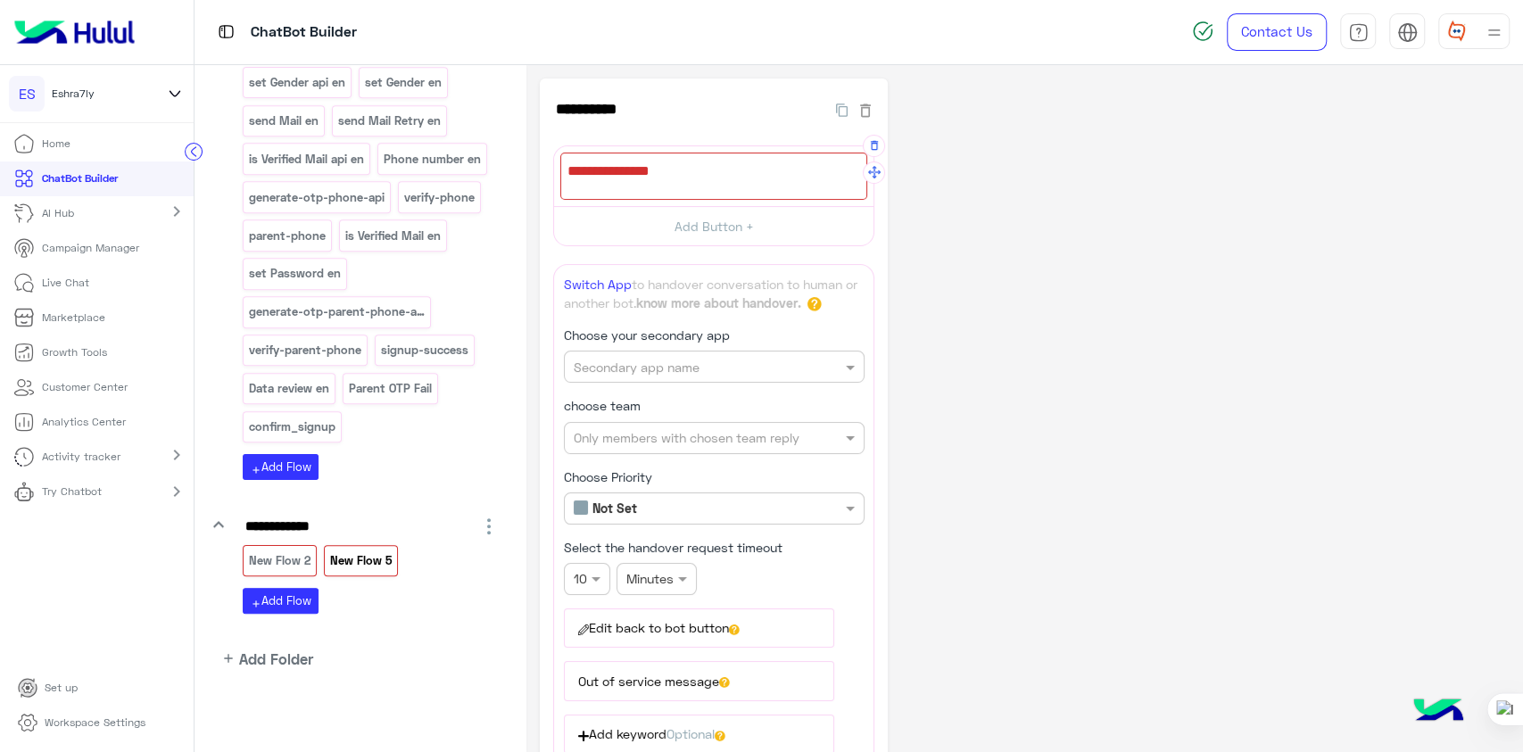
click at [769, 162] on div at bounding box center [713, 176] width 307 height 47
click at [1001, 382] on div "**********" at bounding box center [1025, 543] width 970 height 929
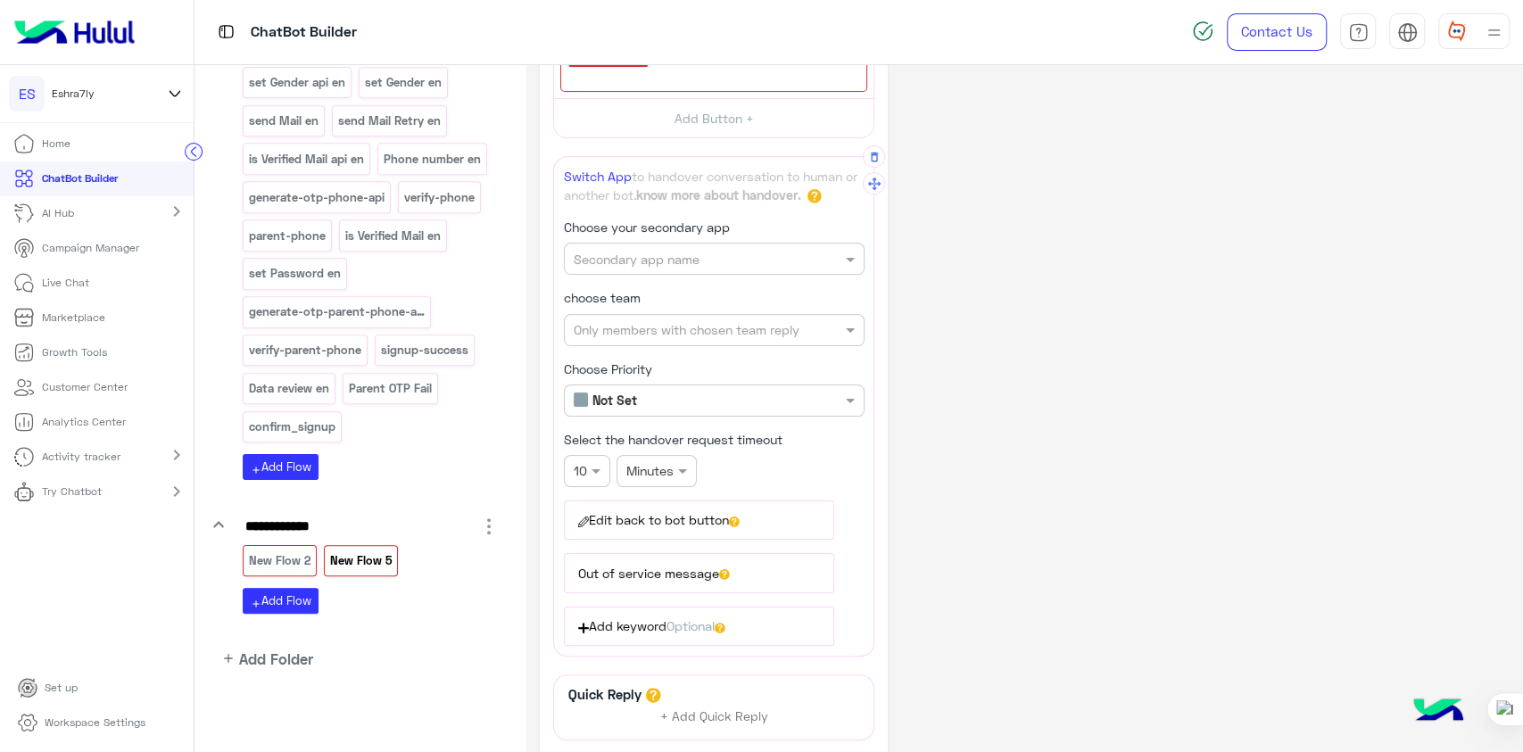
scroll to position [168, 0]
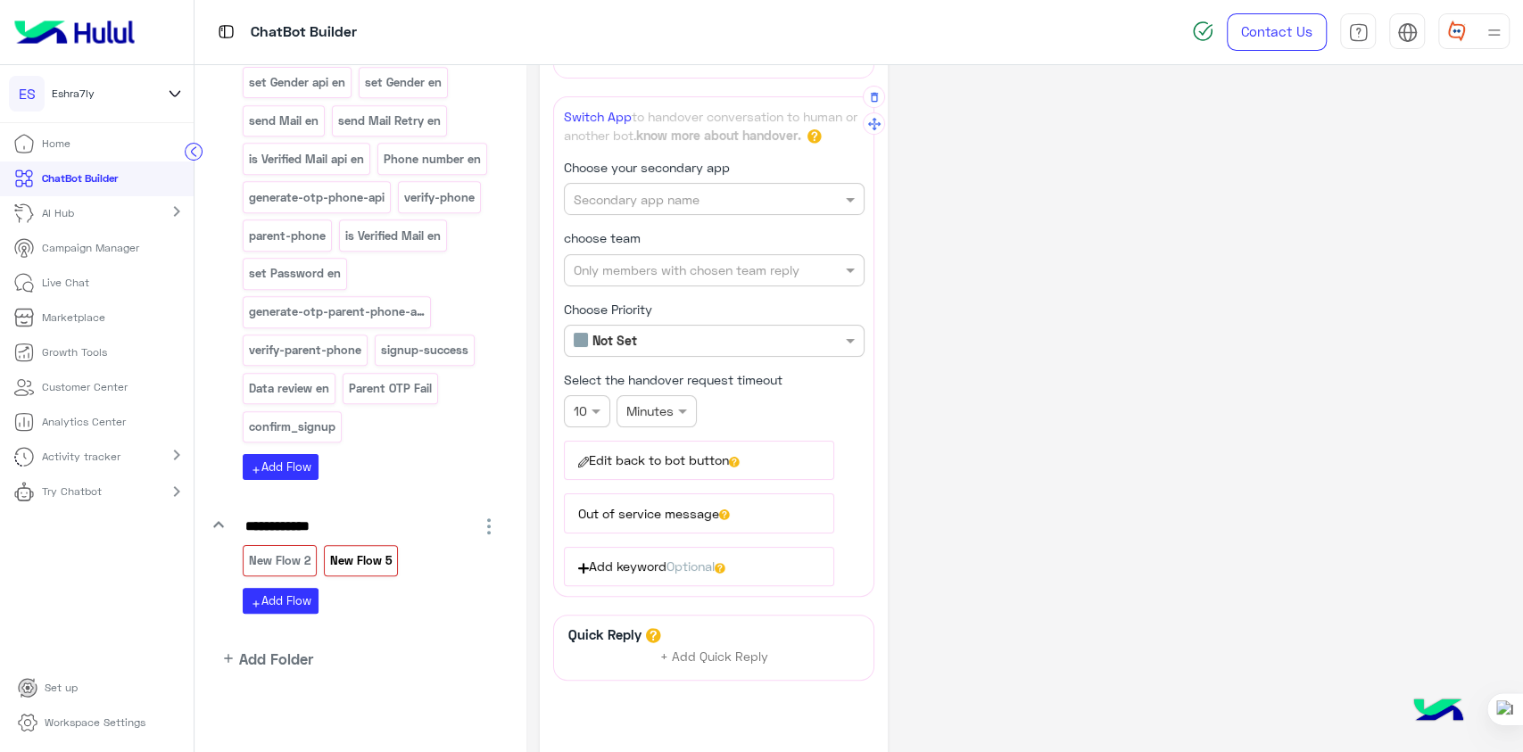
click at [657, 493] on button "Out of service message" at bounding box center [699, 512] width 270 height 39
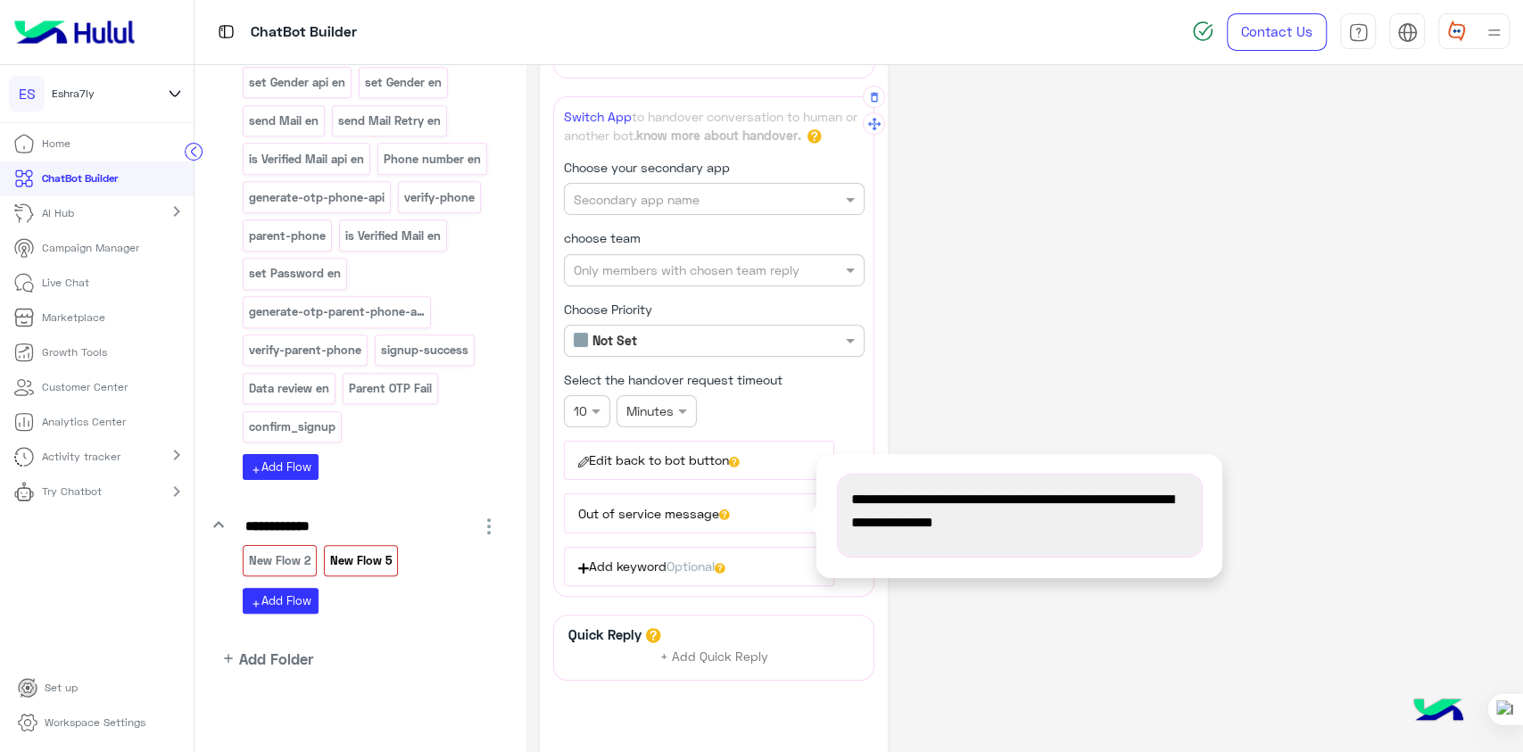
click at [672, 504] on button "Out of service message" at bounding box center [699, 512] width 270 height 39
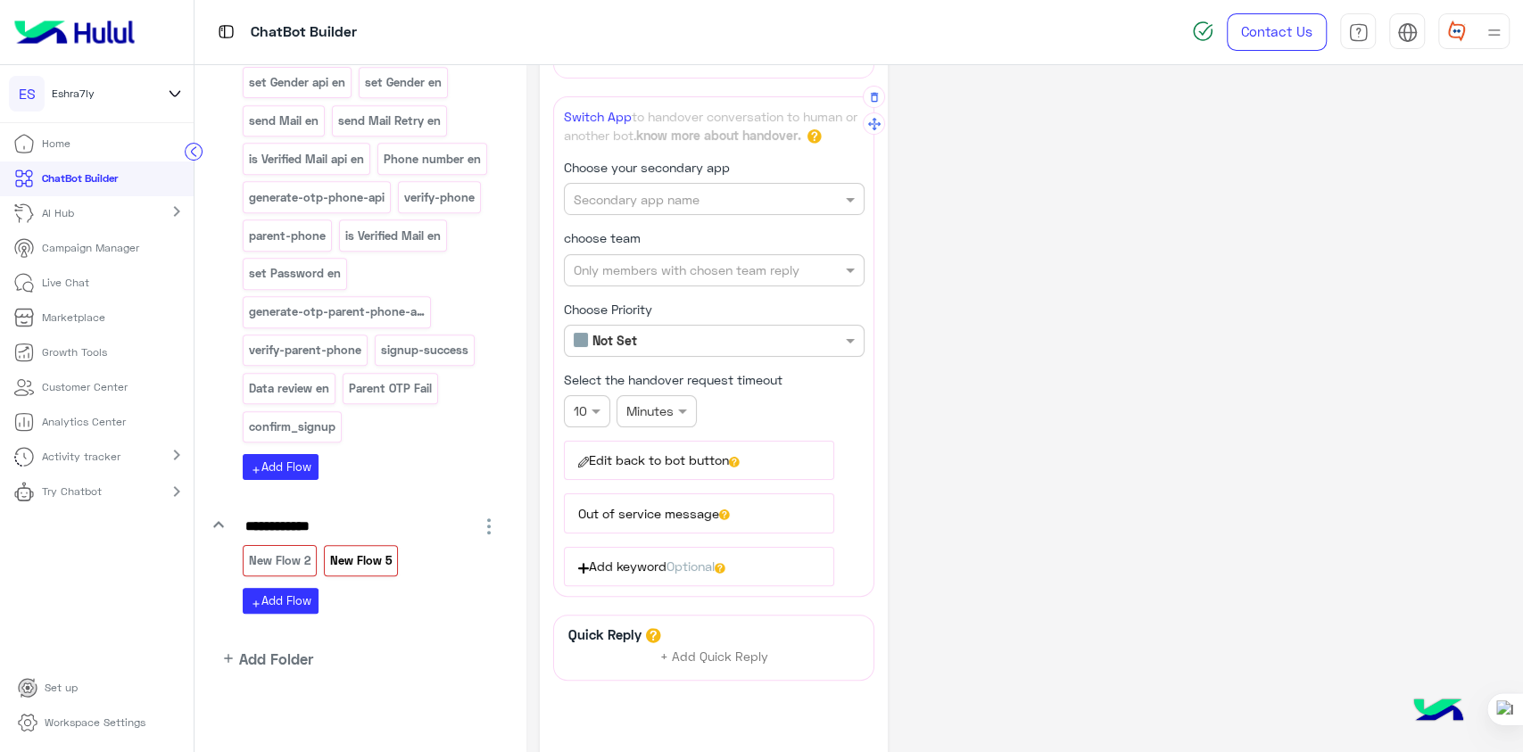
click at [672, 504] on button "Out of service message" at bounding box center [699, 512] width 270 height 39
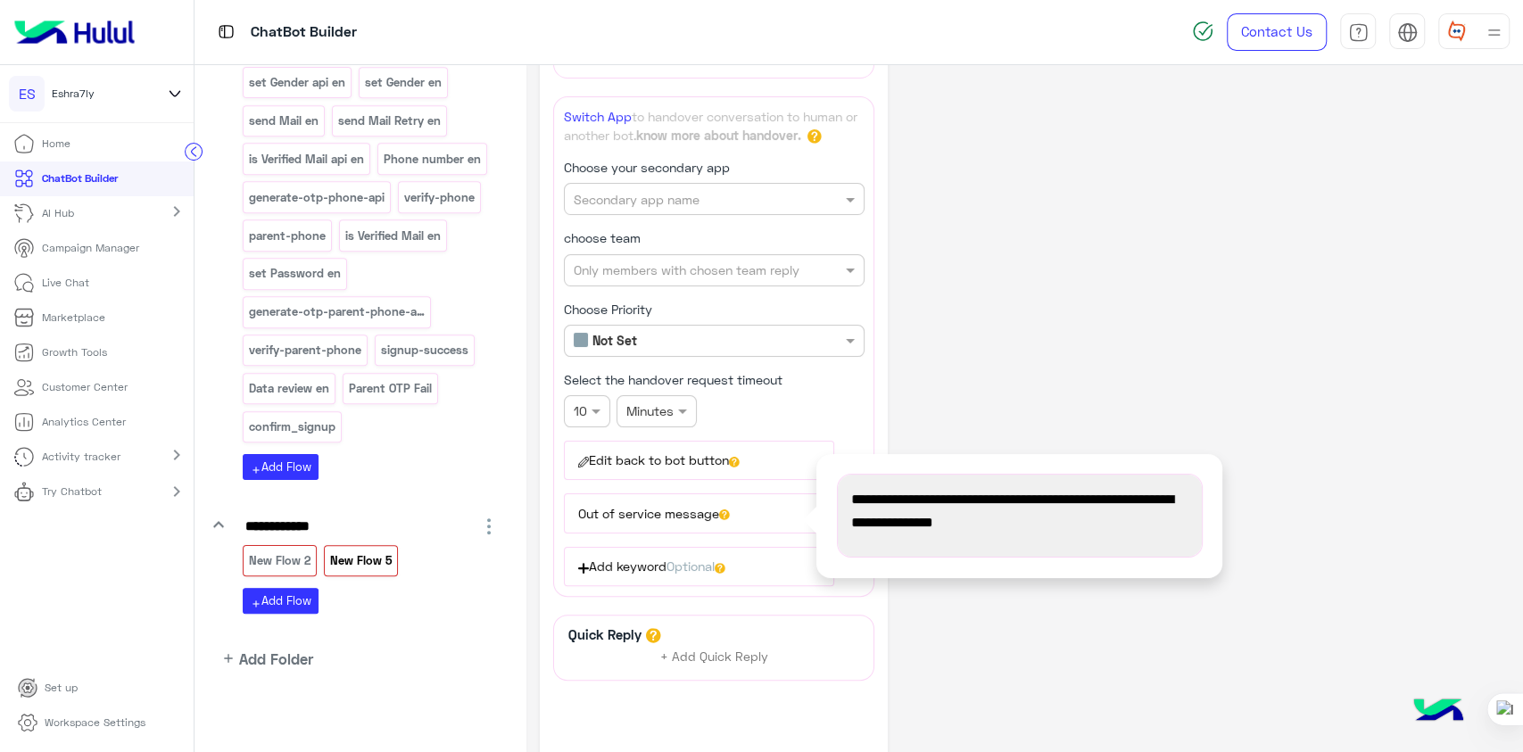
click at [101, 725] on p "Workspace Settings" at bounding box center [95, 723] width 101 height 16
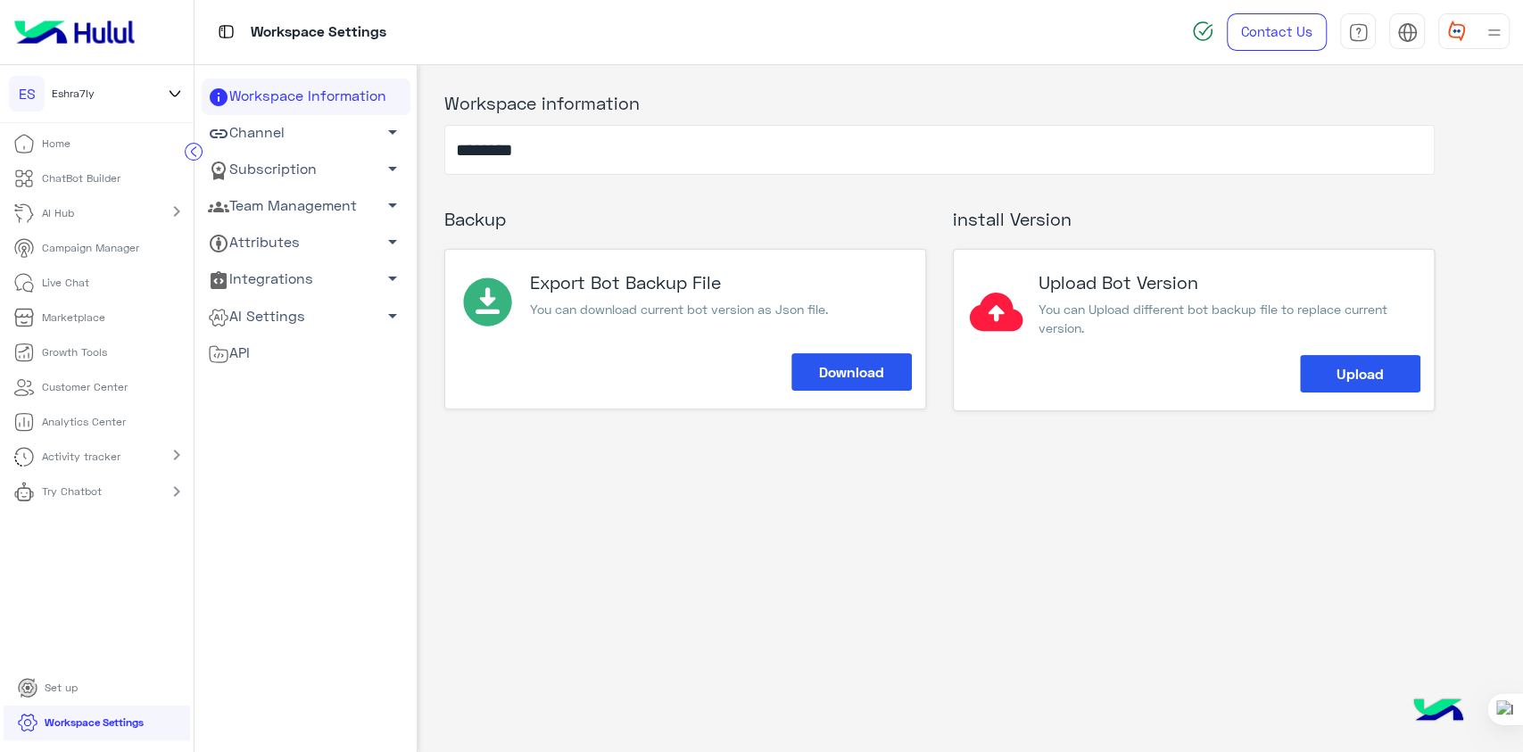
click at [284, 198] on link "Team Management arrow_drop_down" at bounding box center [306, 206] width 209 height 37
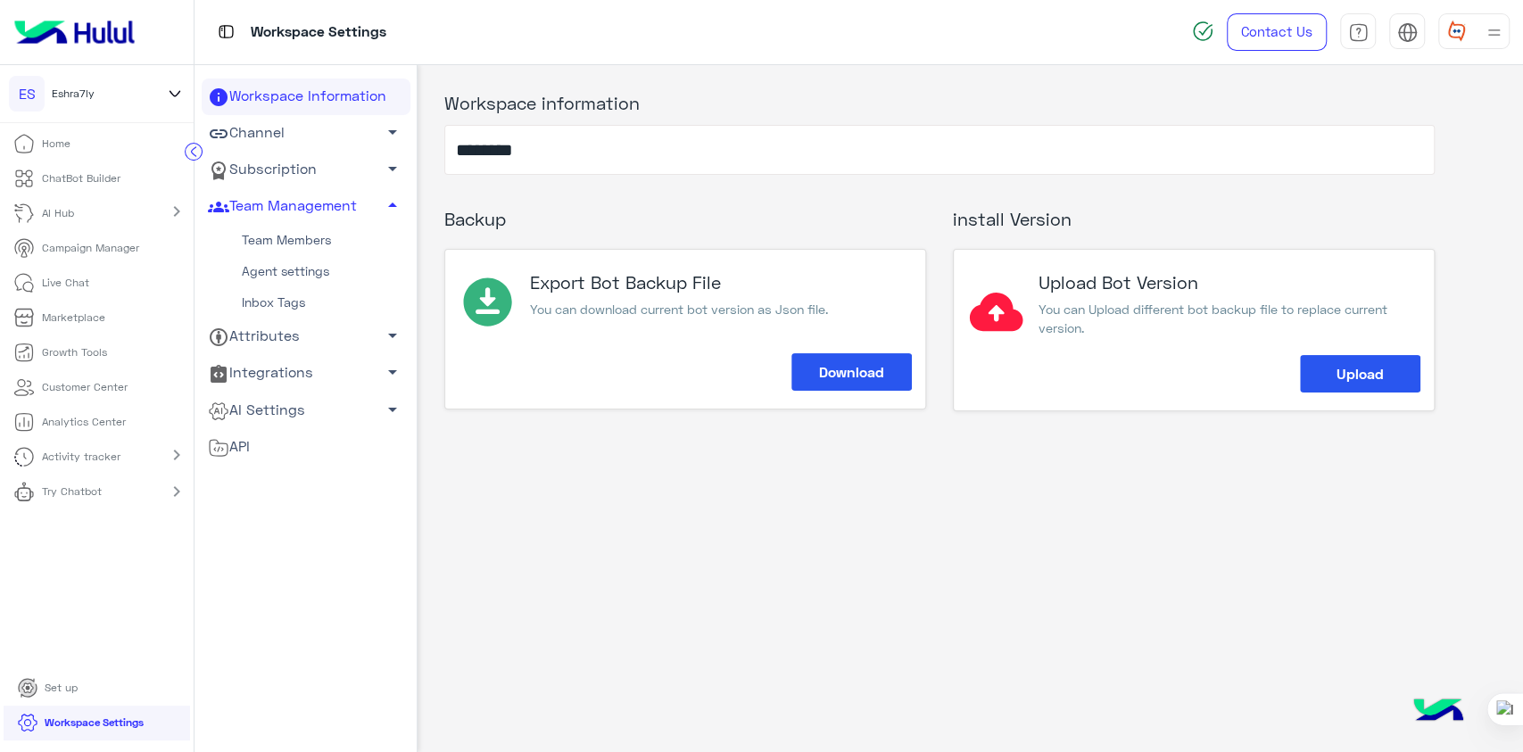
click at [307, 248] on link "Team Members" at bounding box center [306, 240] width 209 height 31
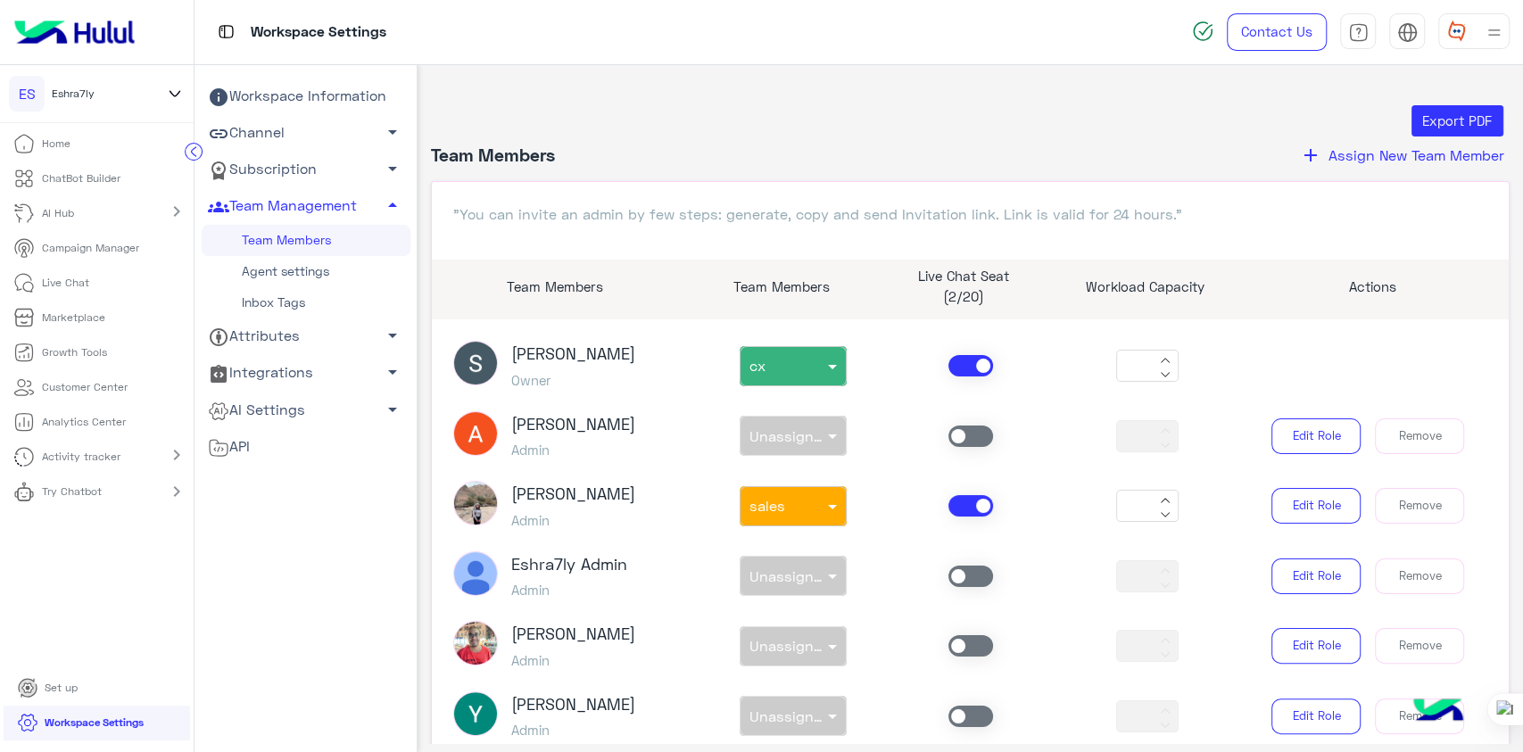
click at [261, 269] on link "Agent settings" at bounding box center [306, 271] width 209 height 31
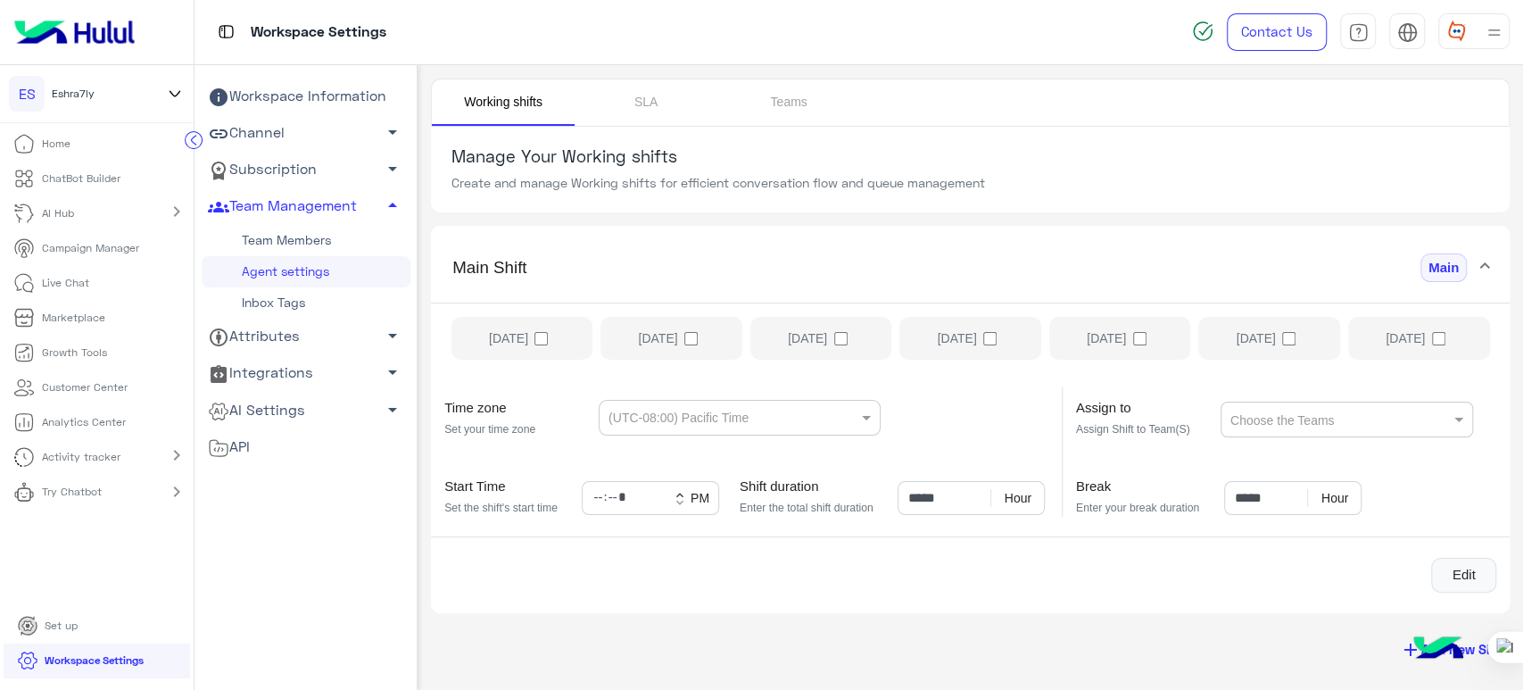
click at [1055, 143] on section "Manage Your Working shifts Create and manage Working shifts for efficient conve…" at bounding box center [970, 170] width 1079 height 86
click at [650, 97] on link "SLA" at bounding box center [646, 102] width 143 height 46
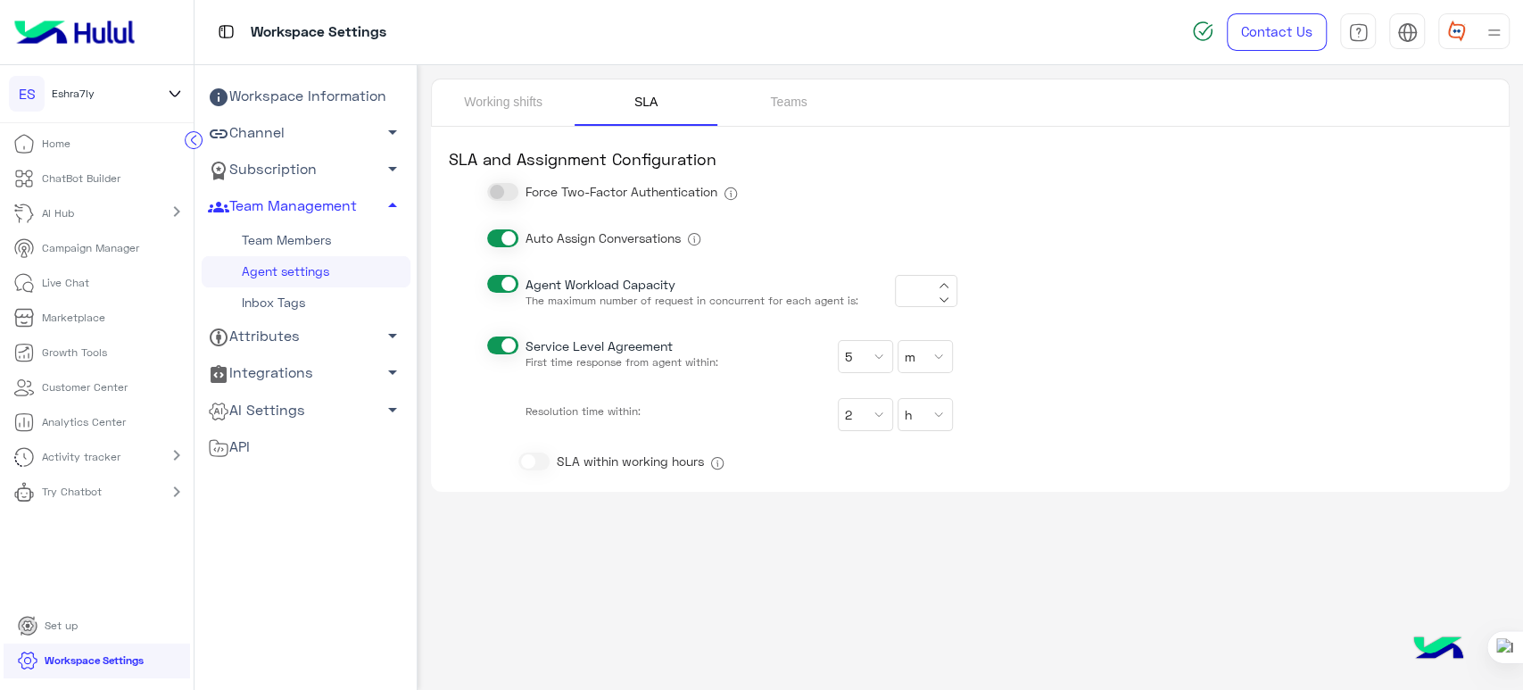
type input "*"
click at [496, 104] on link "Working shifts" at bounding box center [503, 102] width 143 height 46
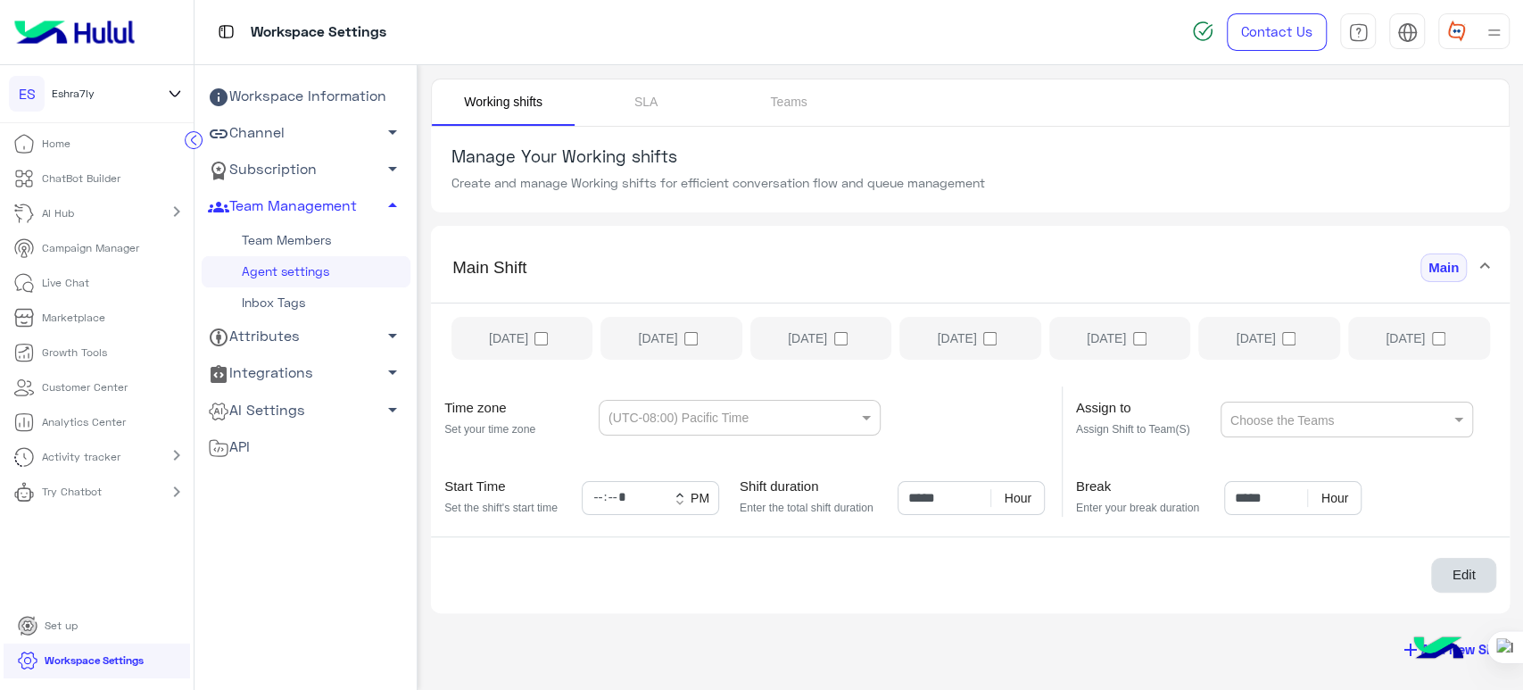
click at [1469, 589] on button "Edit" at bounding box center [1463, 576] width 65 height 36
click at [1369, 575] on button "Cancel" at bounding box center [1369, 576] width 84 height 36
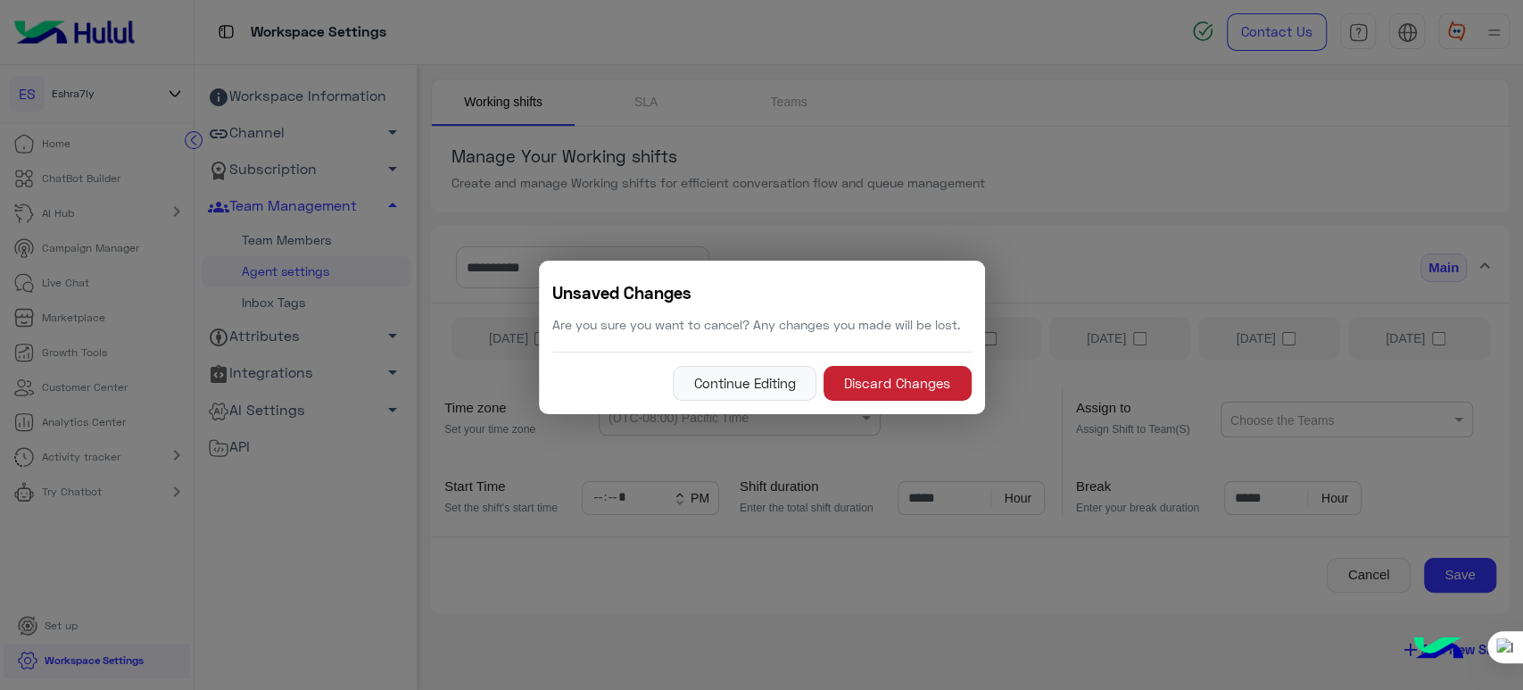
click at [892, 382] on button "Discard Changes" at bounding box center [898, 384] width 148 height 36
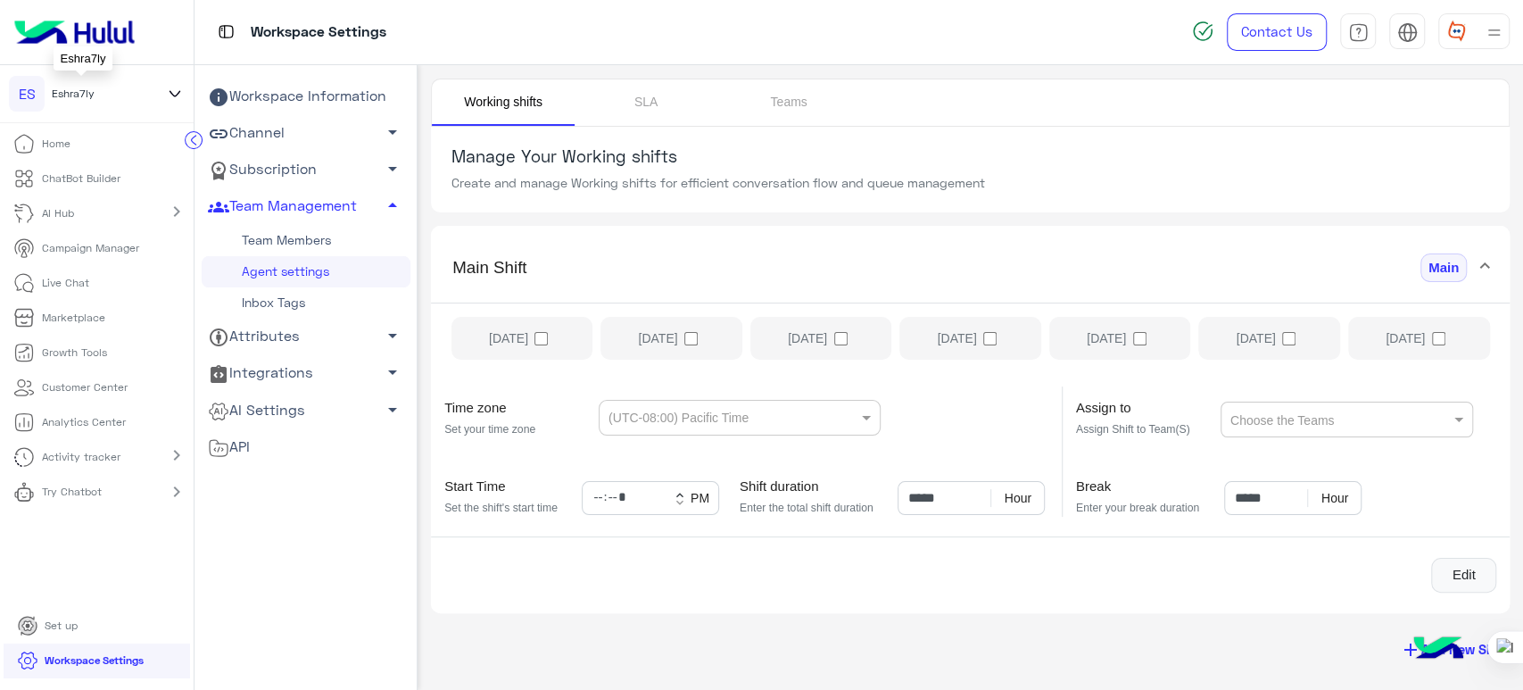
click at [137, 89] on div "ES Eshra7ly" at bounding box center [81, 94] width 145 height 36
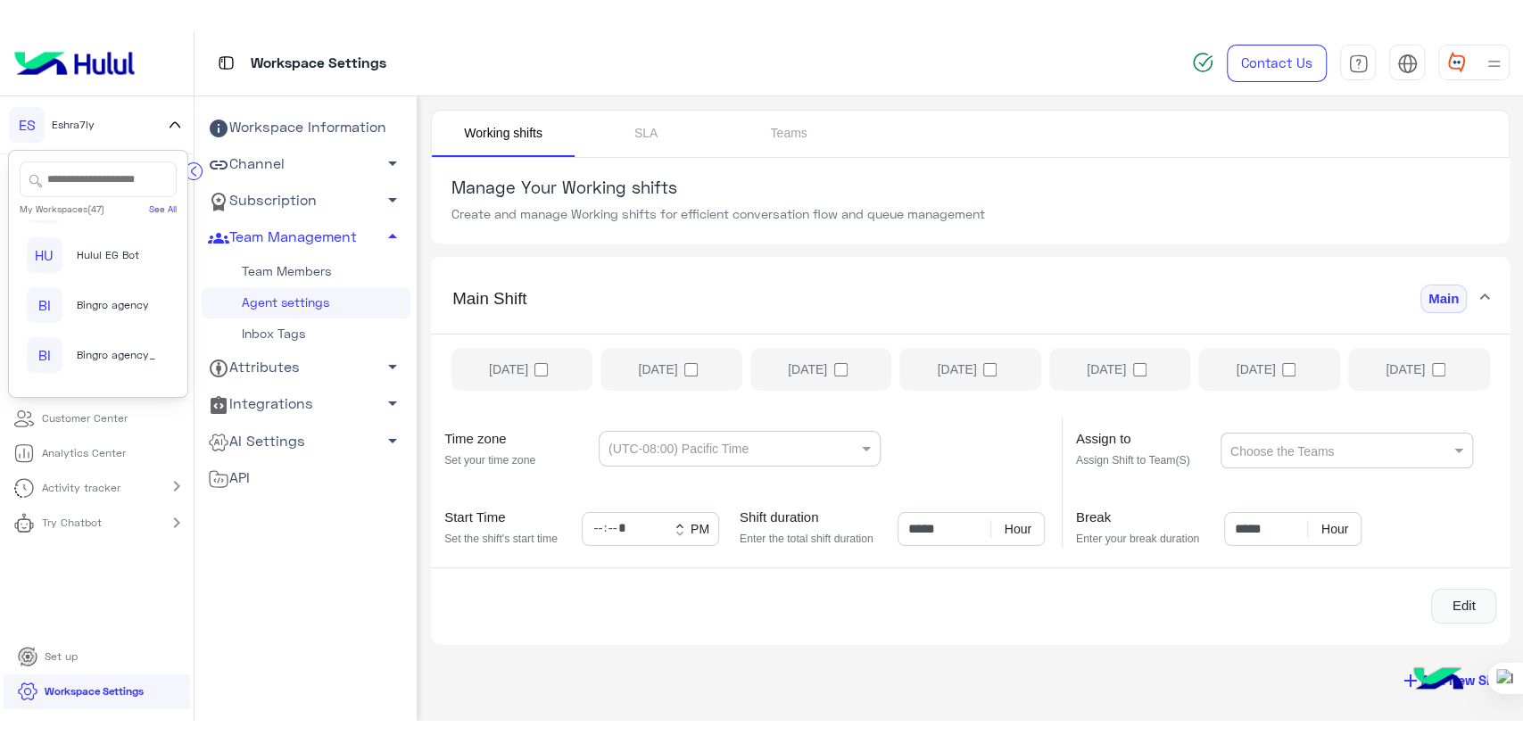
scroll to position [1570, 0]
